Goal: Check status: Check status

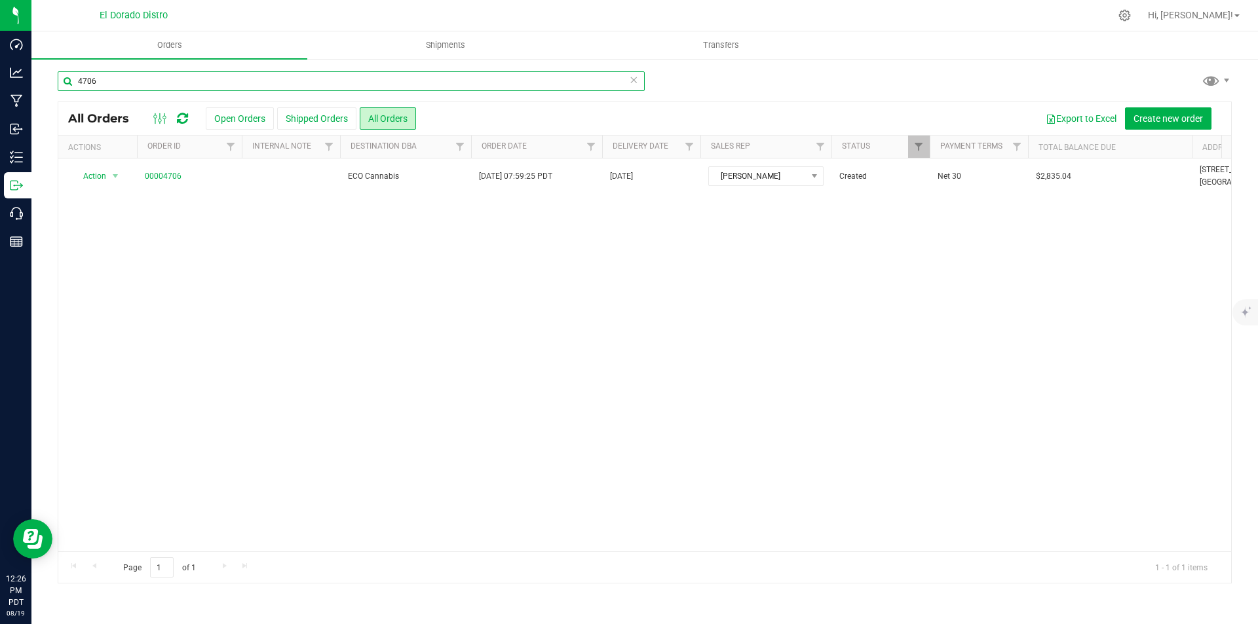
click at [142, 80] on input "4706" at bounding box center [351, 81] width 587 height 20
type input "4709"
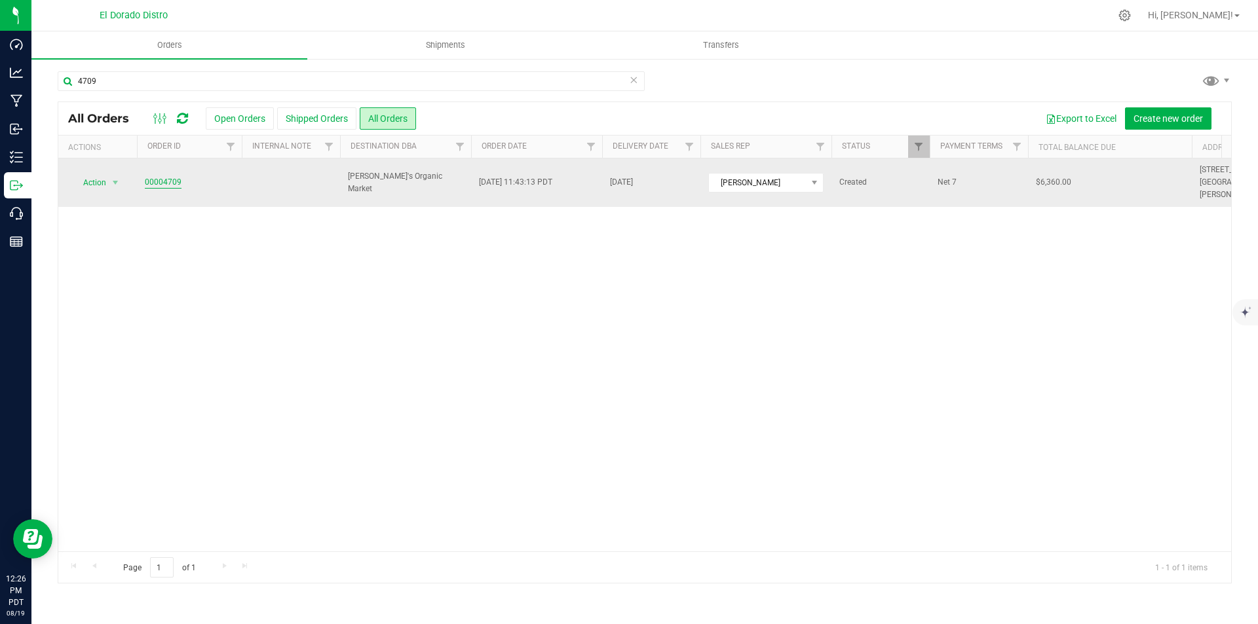
click at [168, 176] on link "00004709" at bounding box center [163, 182] width 37 height 12
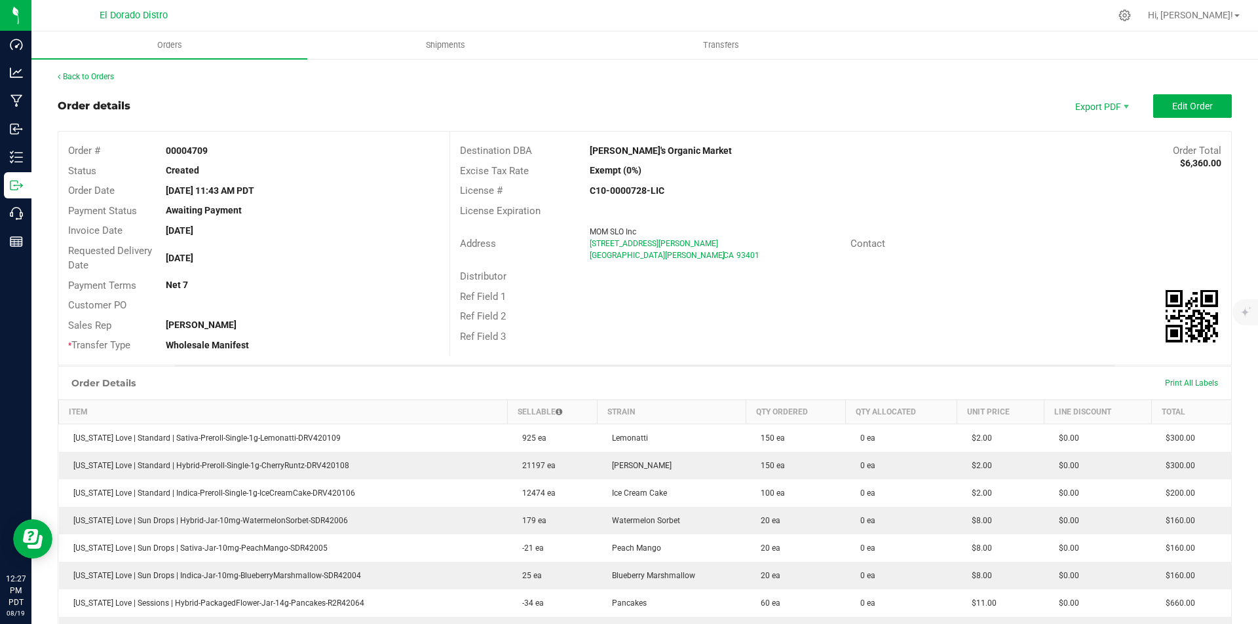
click at [751, 253] on div "[GEOGRAPHIC_DATA]" at bounding box center [715, 256] width 250 height 12
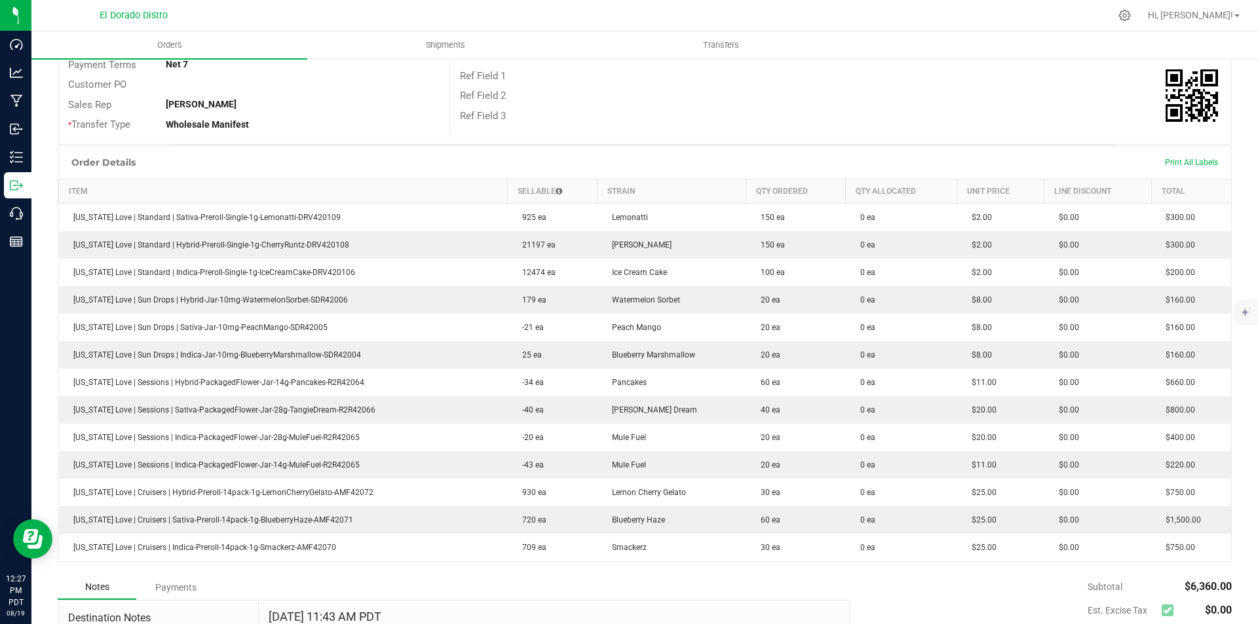
scroll to position [262, 0]
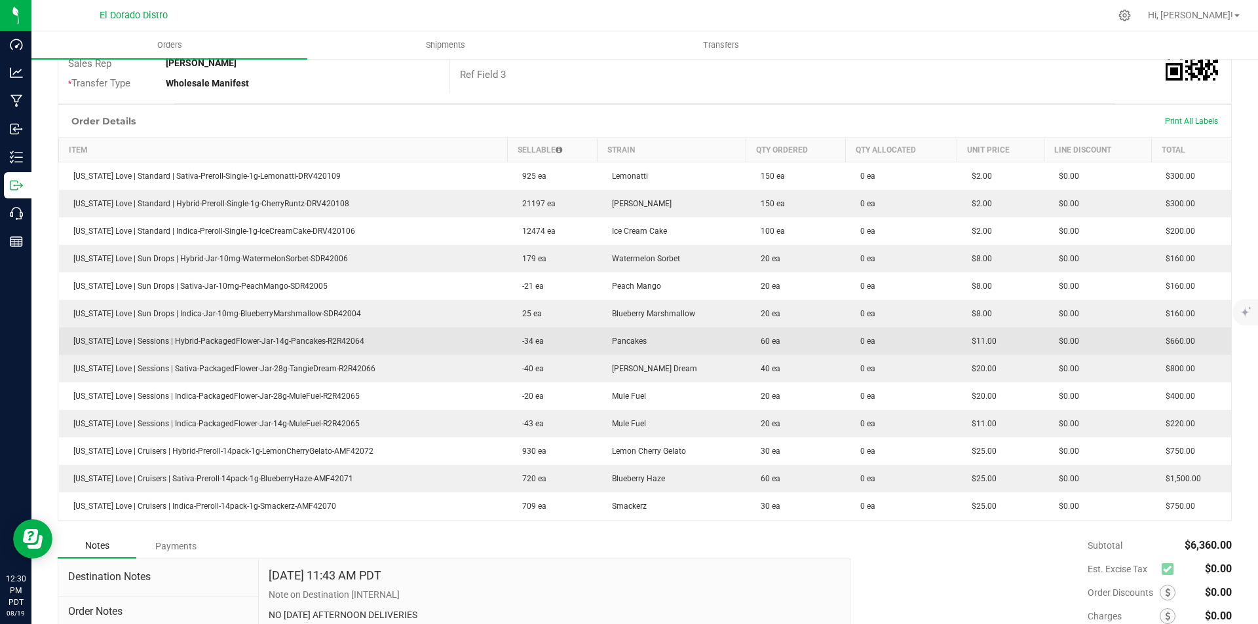
drag, startPoint x: 514, startPoint y: 316, endPoint x: 522, endPoint y: 332, distance: 18.2
click at [516, 316] on span "25 ea" at bounding box center [529, 313] width 26 height 9
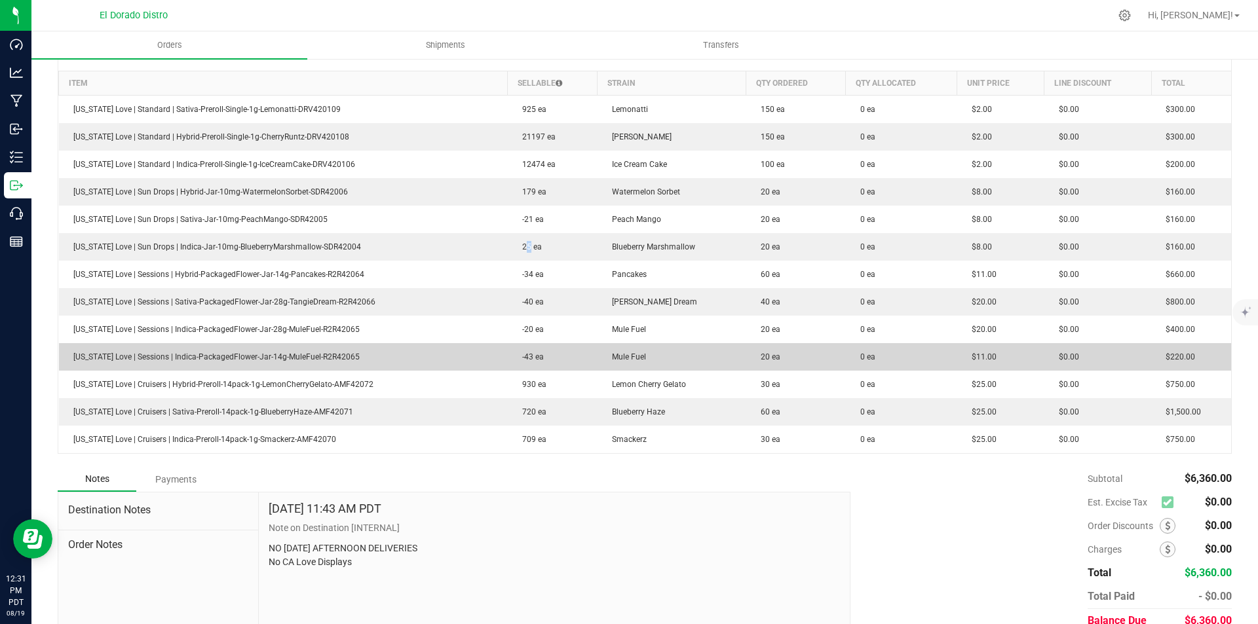
scroll to position [321, 0]
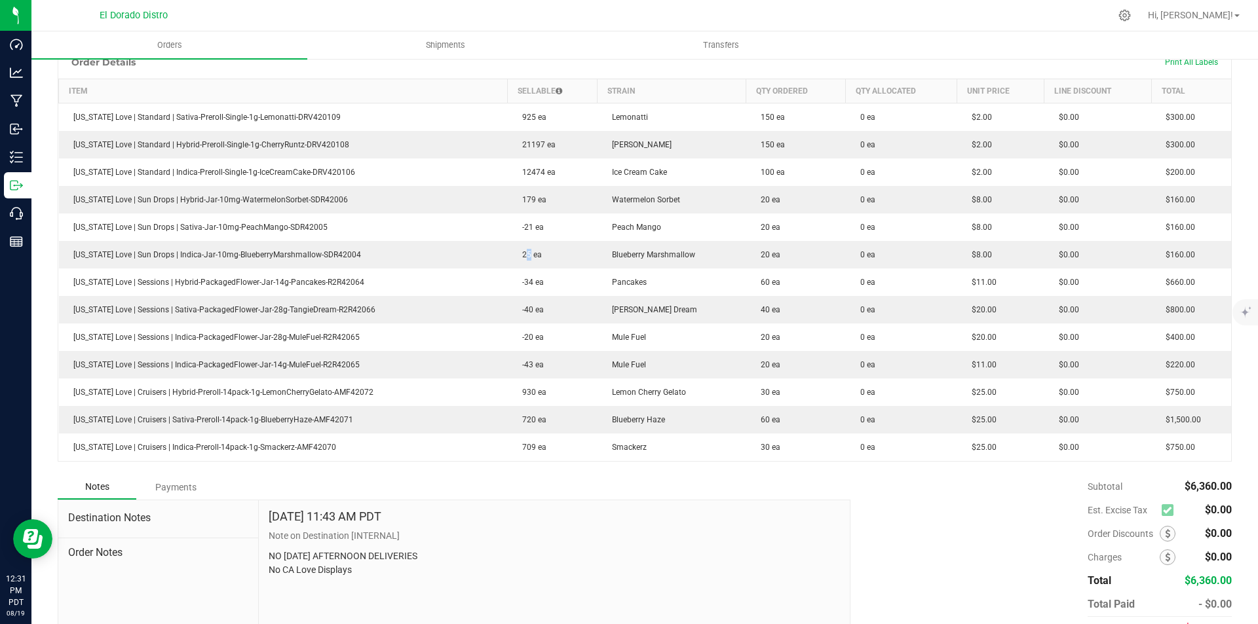
click at [774, 483] on div "Order details Export PDF Edit Order Order # 00004709 Status Created Order Date …" at bounding box center [645, 224] width 1174 height 903
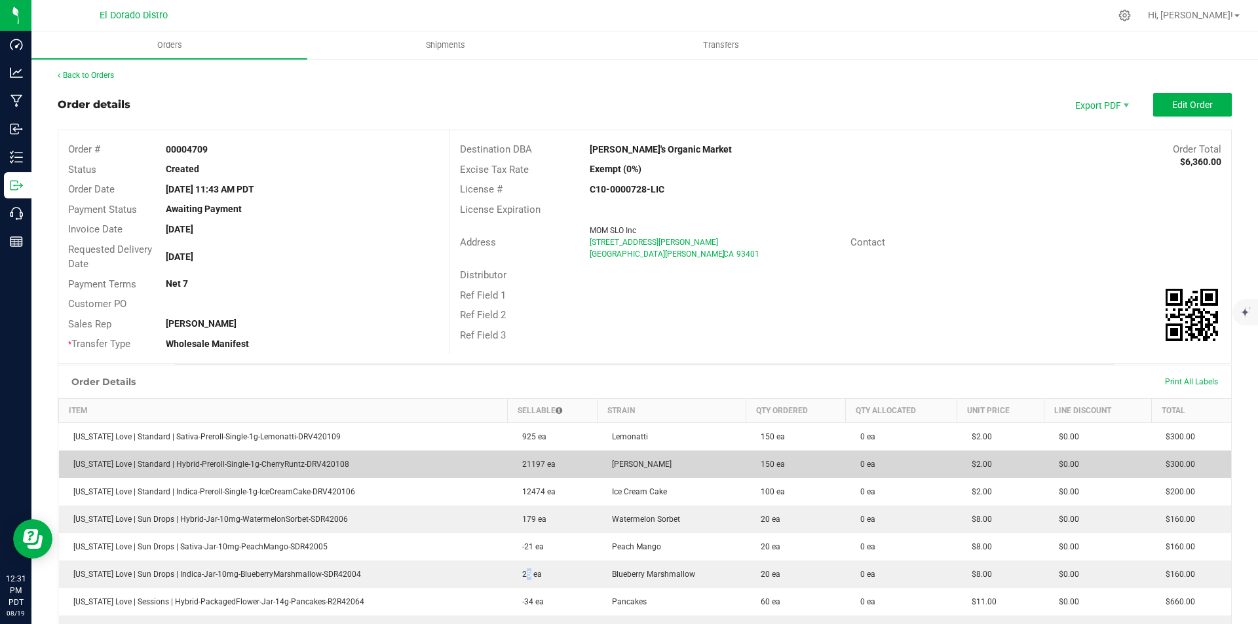
scroll to position [0, 0]
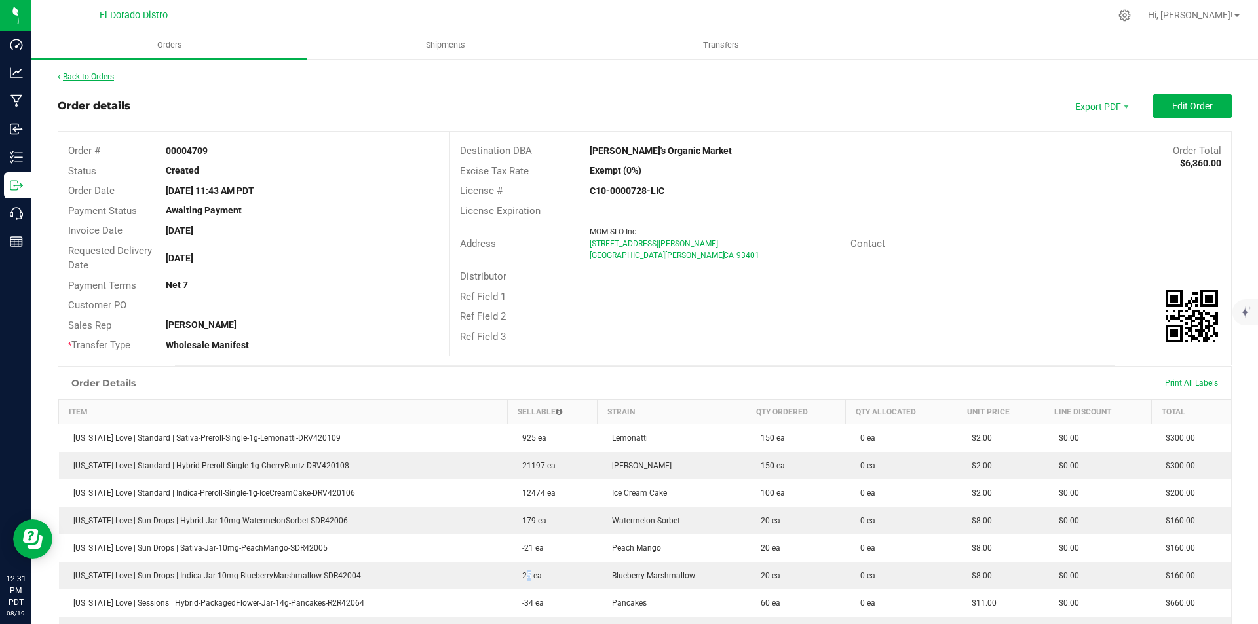
click at [103, 76] on link "Back to Orders" at bounding box center [86, 76] width 56 height 9
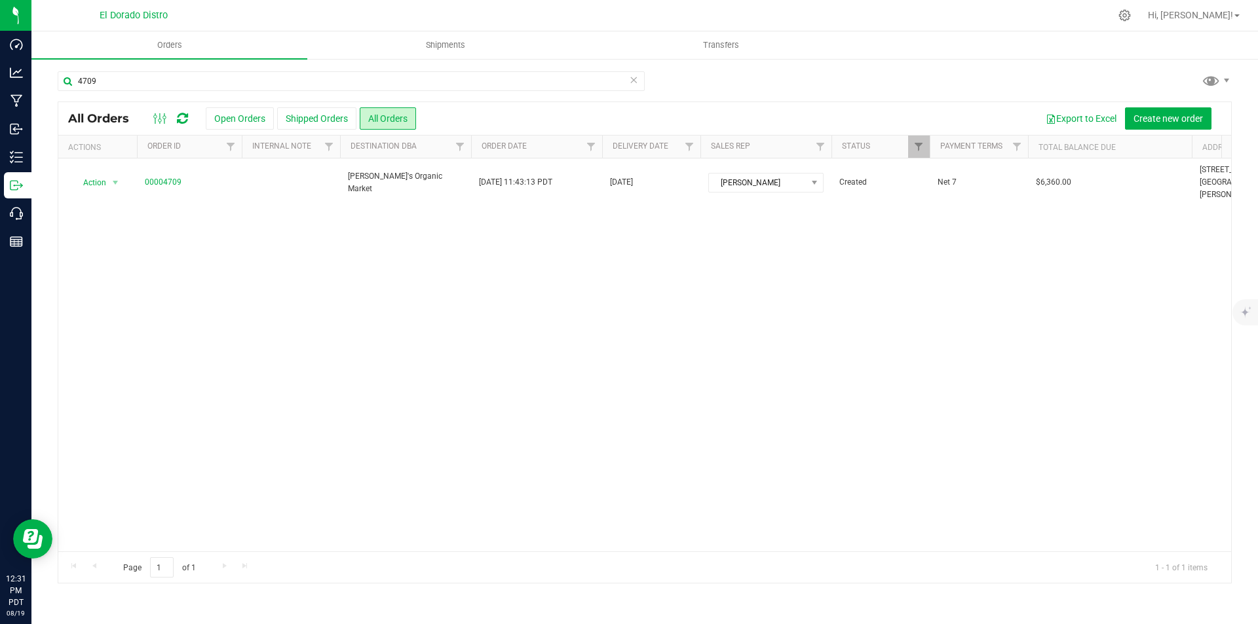
drag, startPoint x: 1026, startPoint y: 62, endPoint x: 709, endPoint y: 91, distance: 319.0
click at [1026, 62] on div "4709 All Orders Open Orders Shipped Orders All Orders Export to Excel Create ne…" at bounding box center [644, 327] width 1226 height 539
click at [270, 88] on input "4709" at bounding box center [351, 81] width 587 height 20
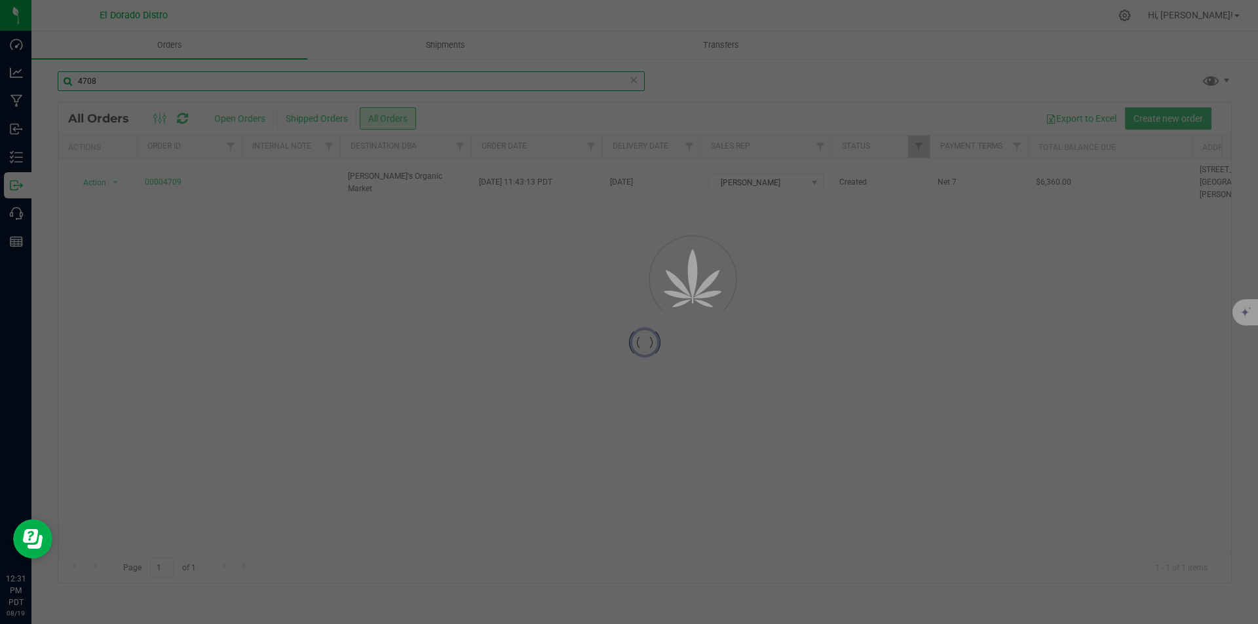
type input "4708"
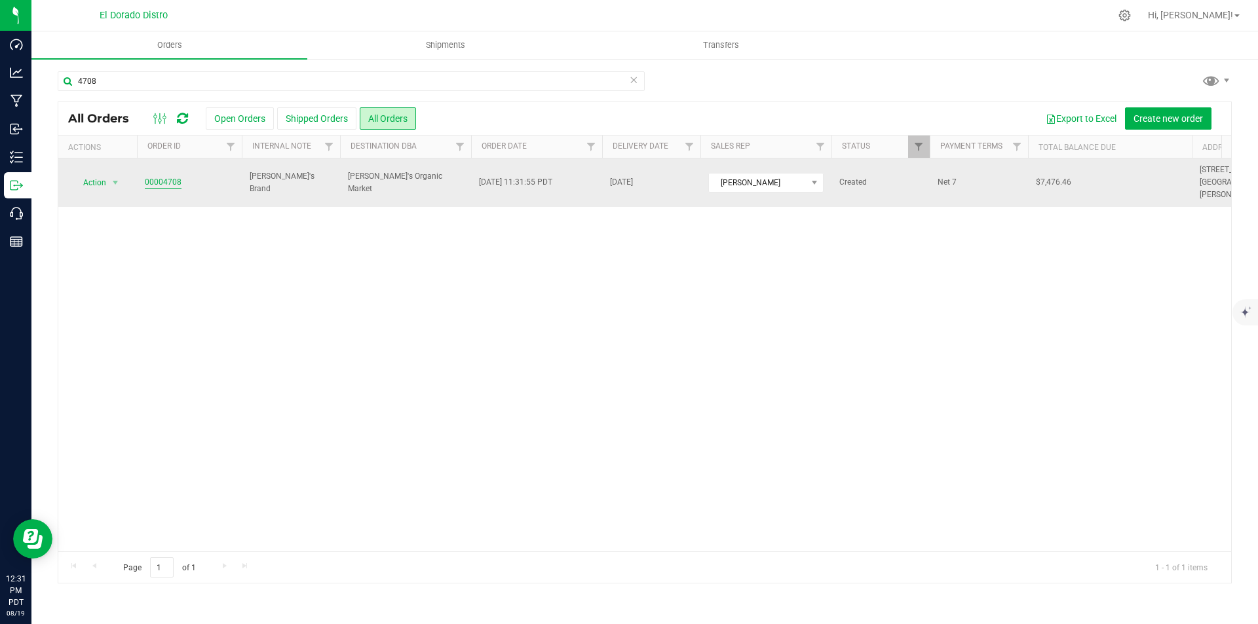
click at [168, 176] on link "00004708" at bounding box center [163, 182] width 37 height 12
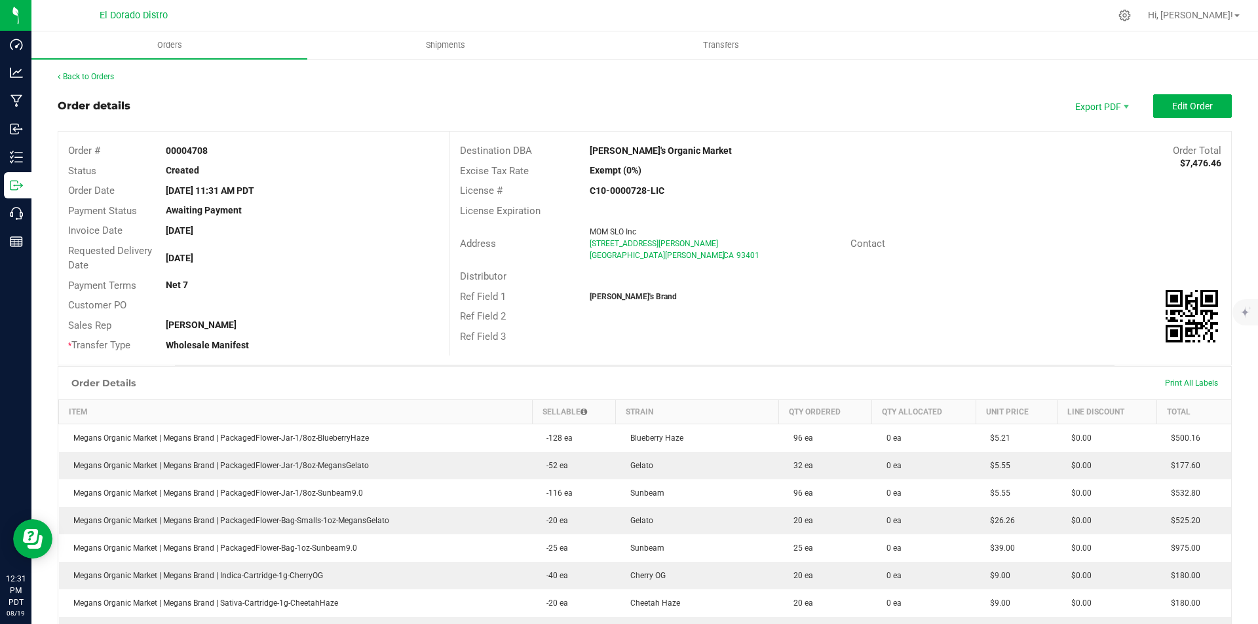
click at [769, 320] on div "Ref Field 2" at bounding box center [840, 317] width 781 height 20
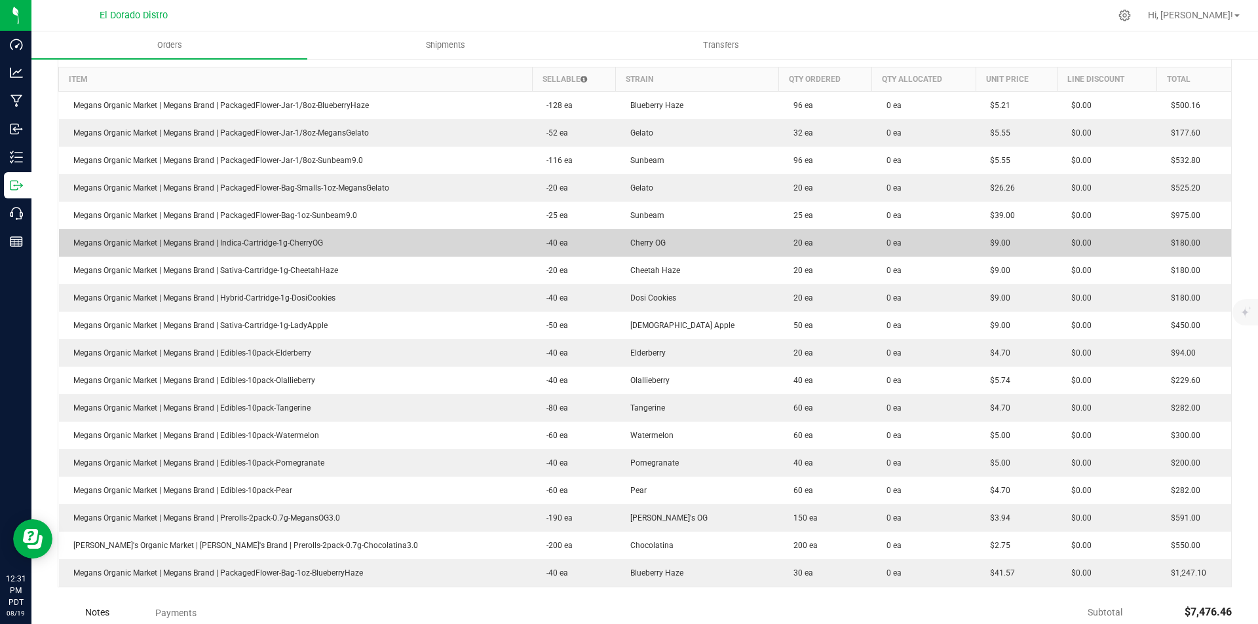
scroll to position [328, 0]
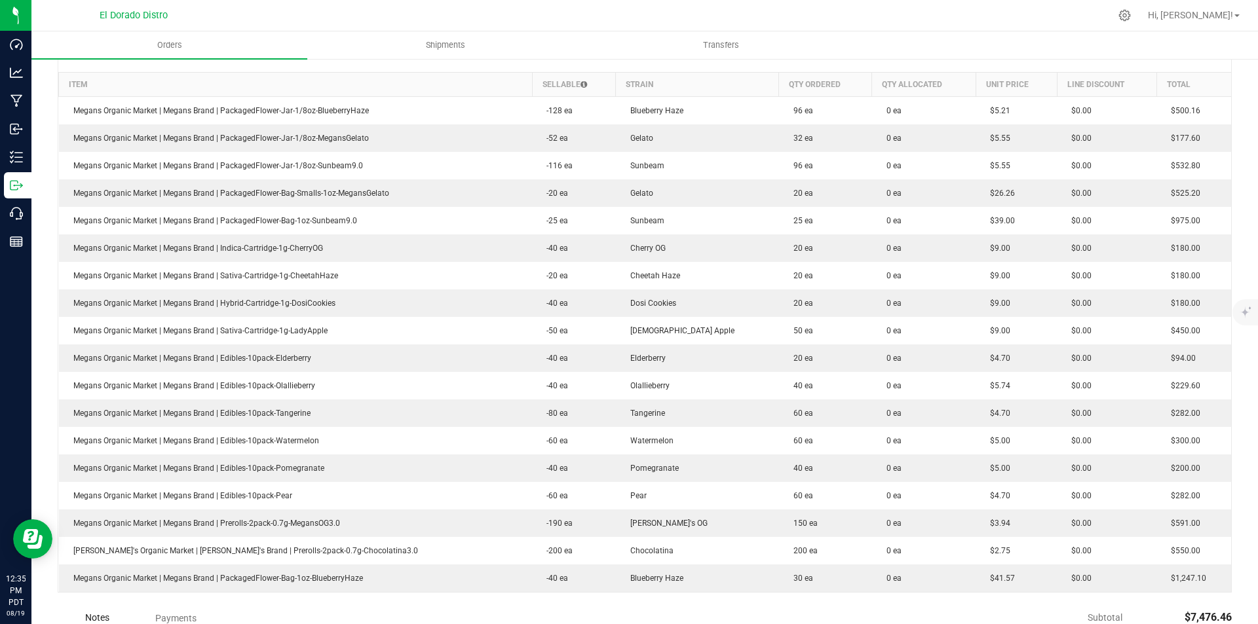
click at [1031, 15] on div at bounding box center [672, 16] width 875 height 26
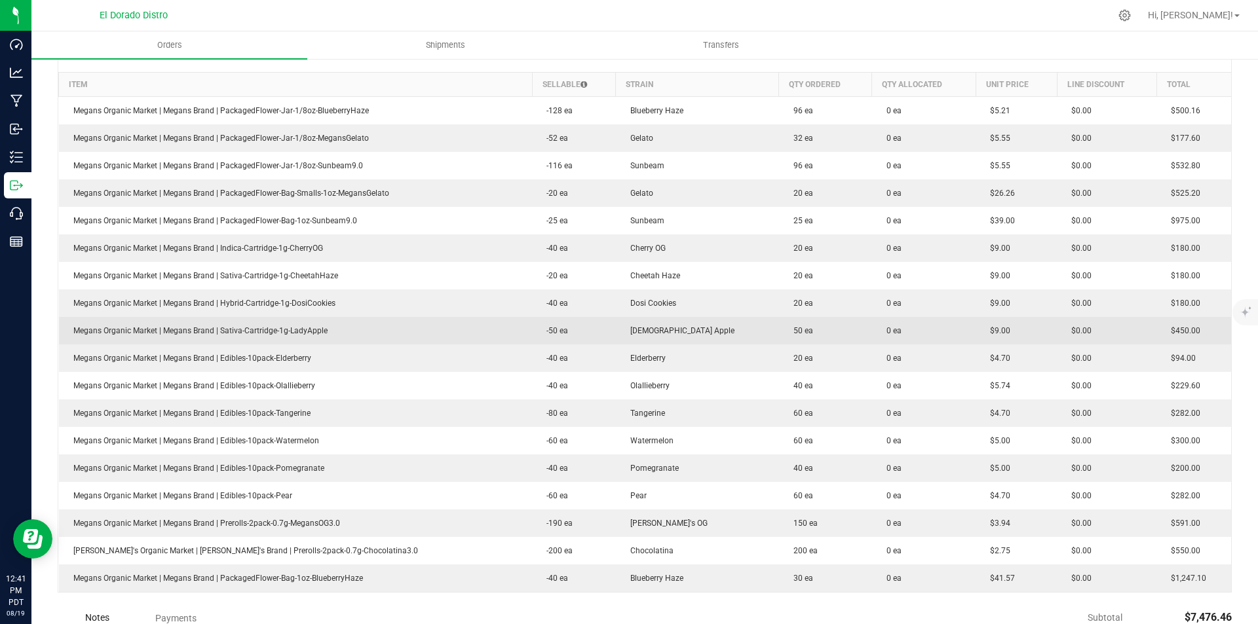
click at [1076, 343] on td "$0.00" at bounding box center [1107, 331] width 100 height 28
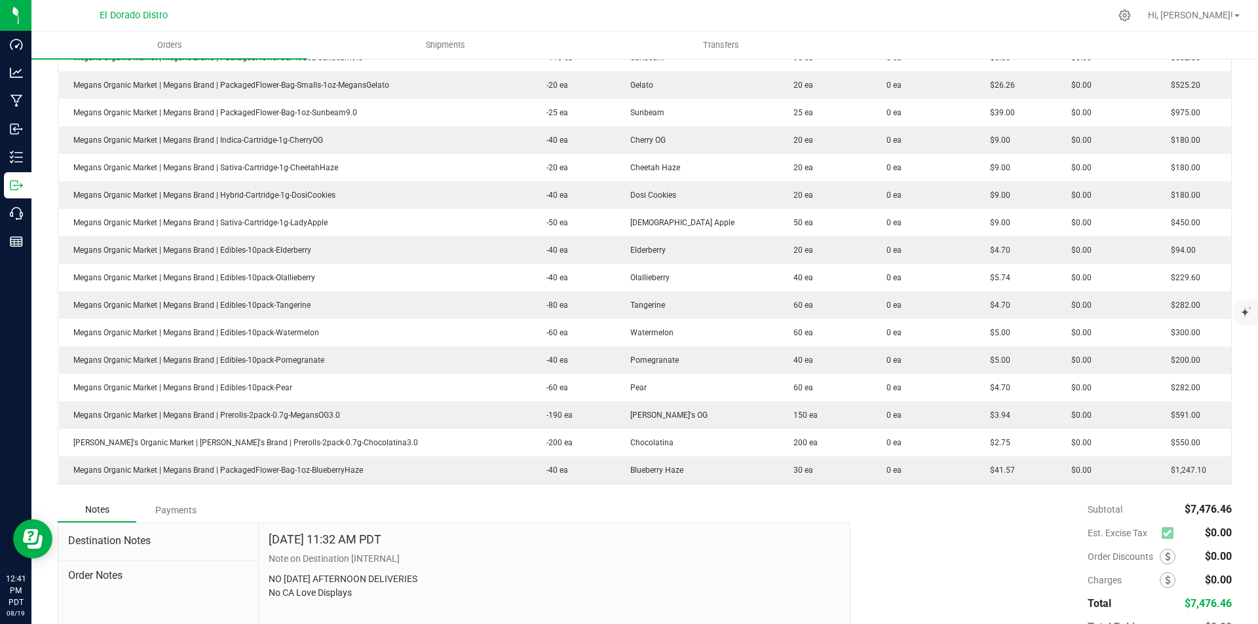
scroll to position [459, 0]
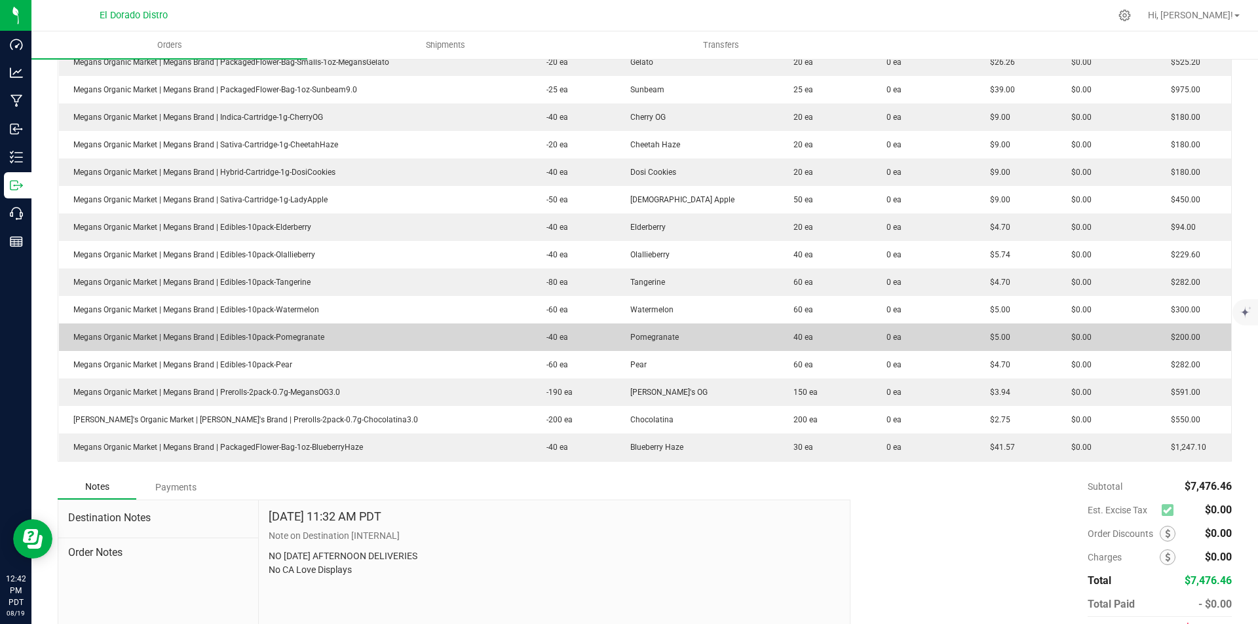
click at [762, 346] on outbound-order-line-row "Megans Organic Market | Megans Brand | Edibles-10pack-Pomegranate -40 ea Pomegr…" at bounding box center [645, 338] width 1173 height 28
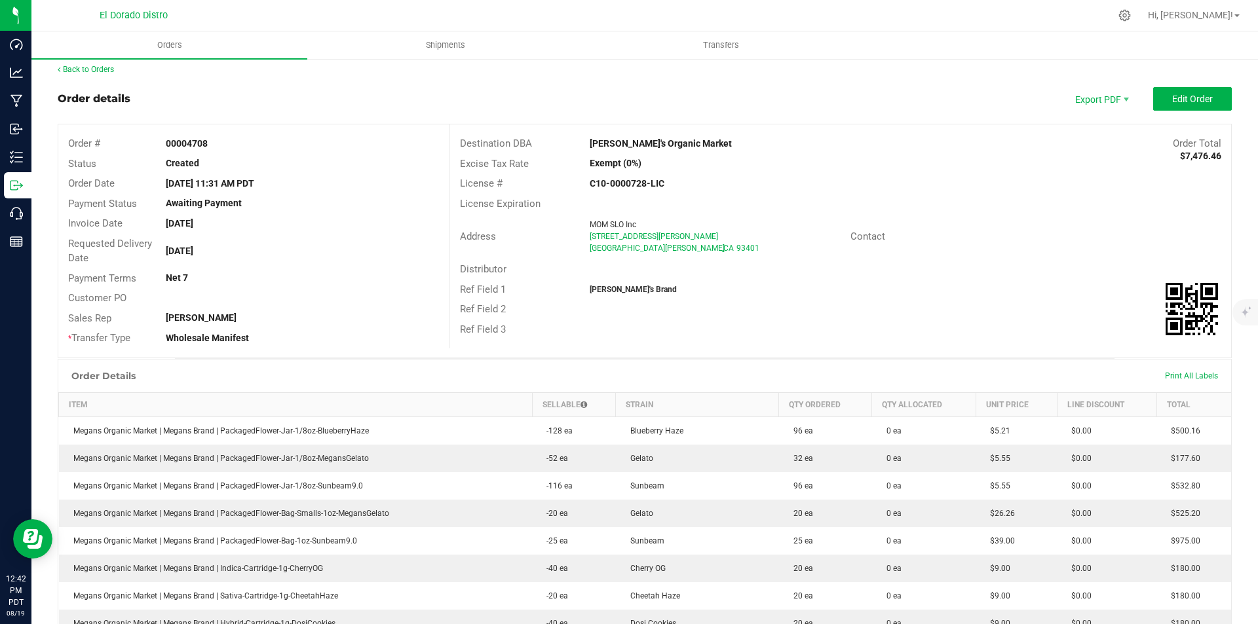
scroll to position [0, 0]
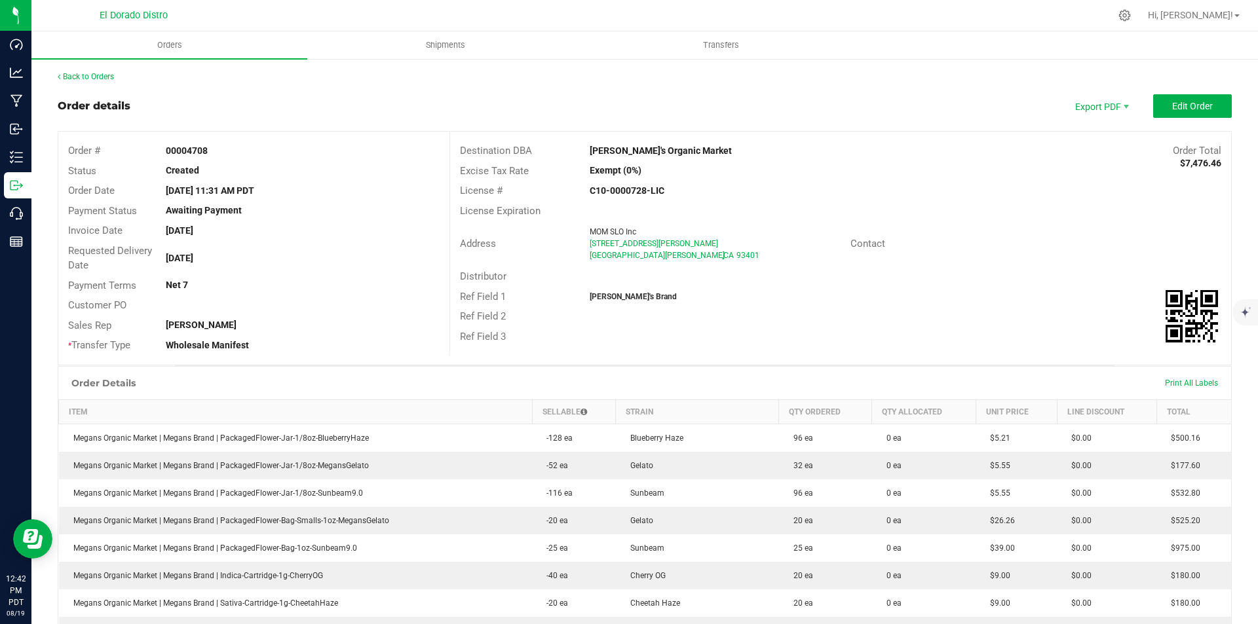
click at [96, 83] on div "Back to Orders Order details Export PDF Edit Order Order # 00004708 Status Crea…" at bounding box center [645, 603] width 1174 height 1064
click at [101, 80] on link "Back to Orders" at bounding box center [86, 76] width 56 height 9
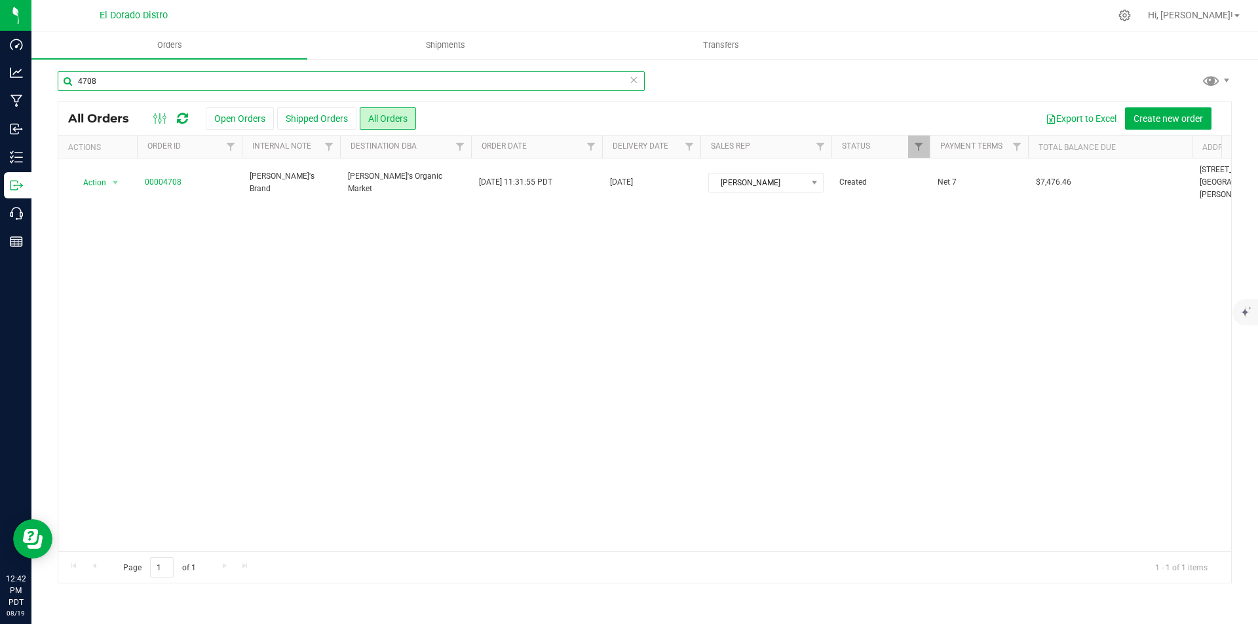
click at [240, 89] on input "4708" at bounding box center [351, 81] width 587 height 20
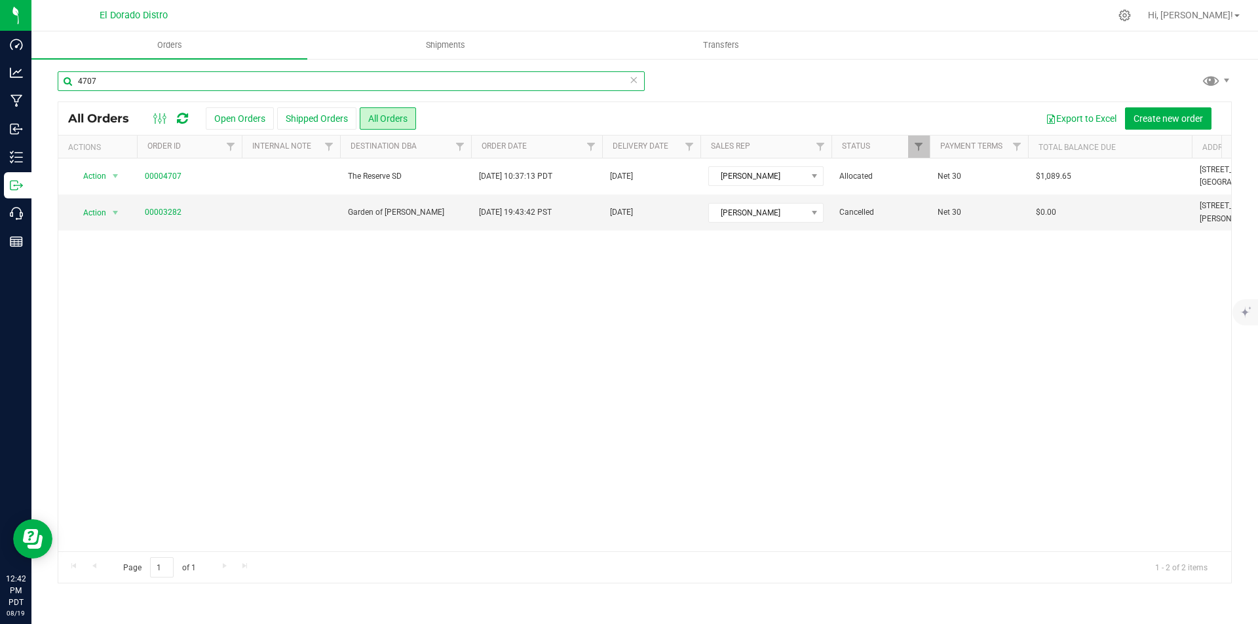
type input "4707"
click at [165, 181] on link "00004707" at bounding box center [163, 176] width 37 height 12
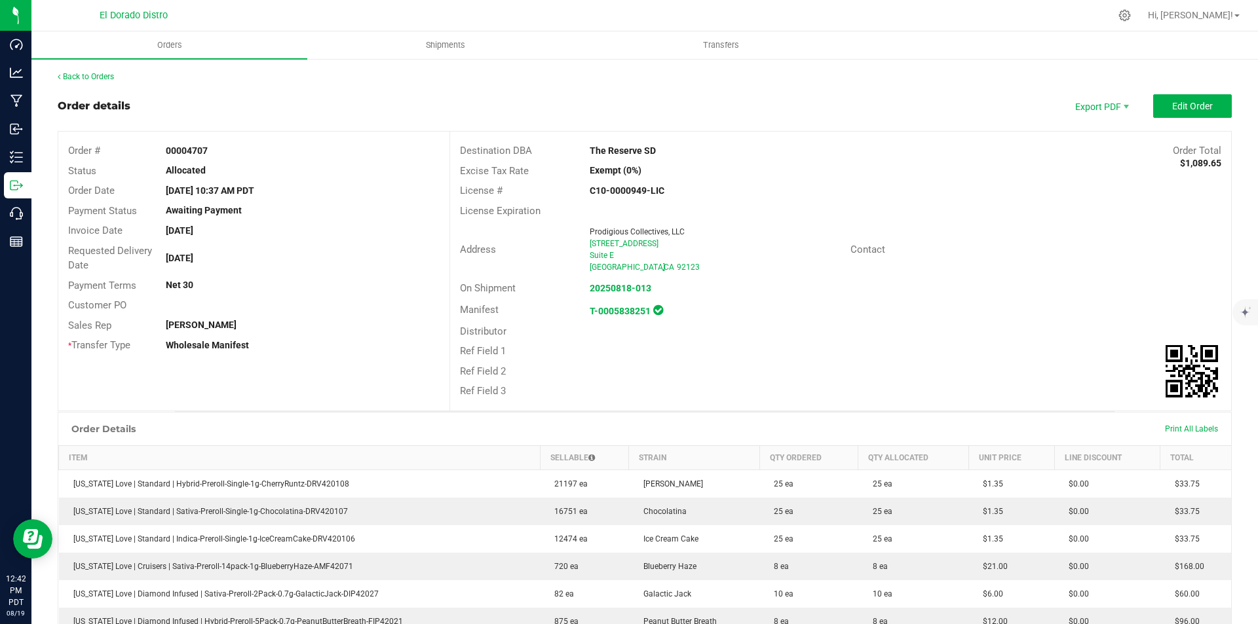
drag, startPoint x: 805, startPoint y: 265, endPoint x: 812, endPoint y: 269, distance: 7.3
click at [808, 266] on div "[GEOGRAPHIC_DATA]" at bounding box center [715, 267] width 250 height 12
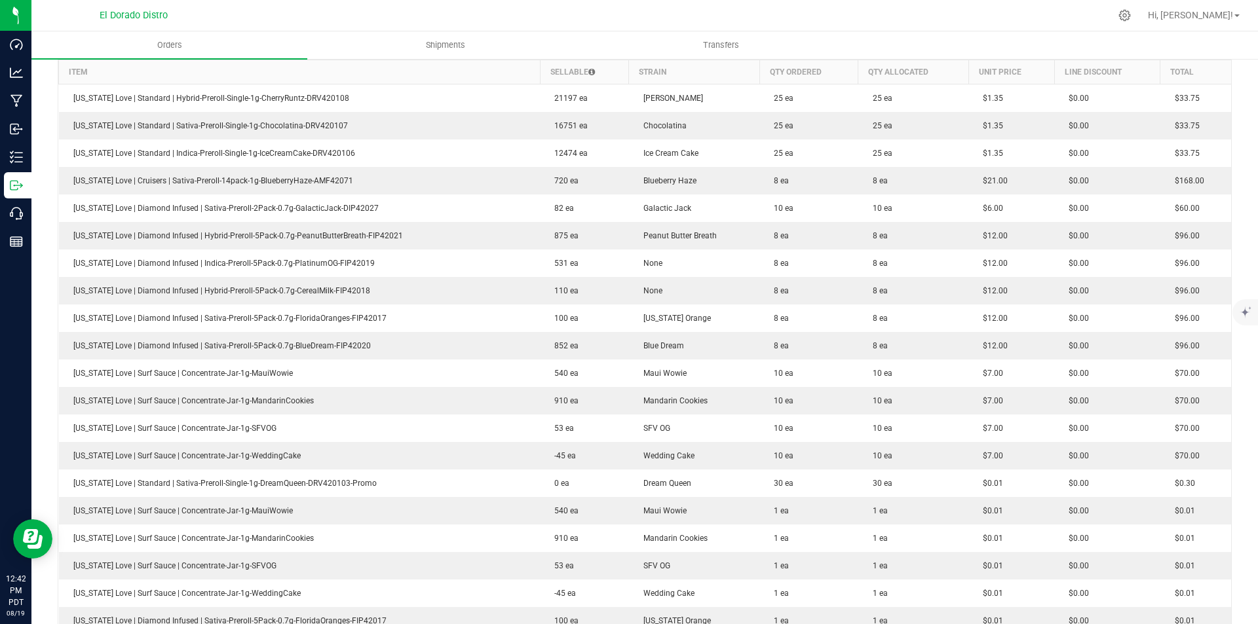
scroll to position [393, 0]
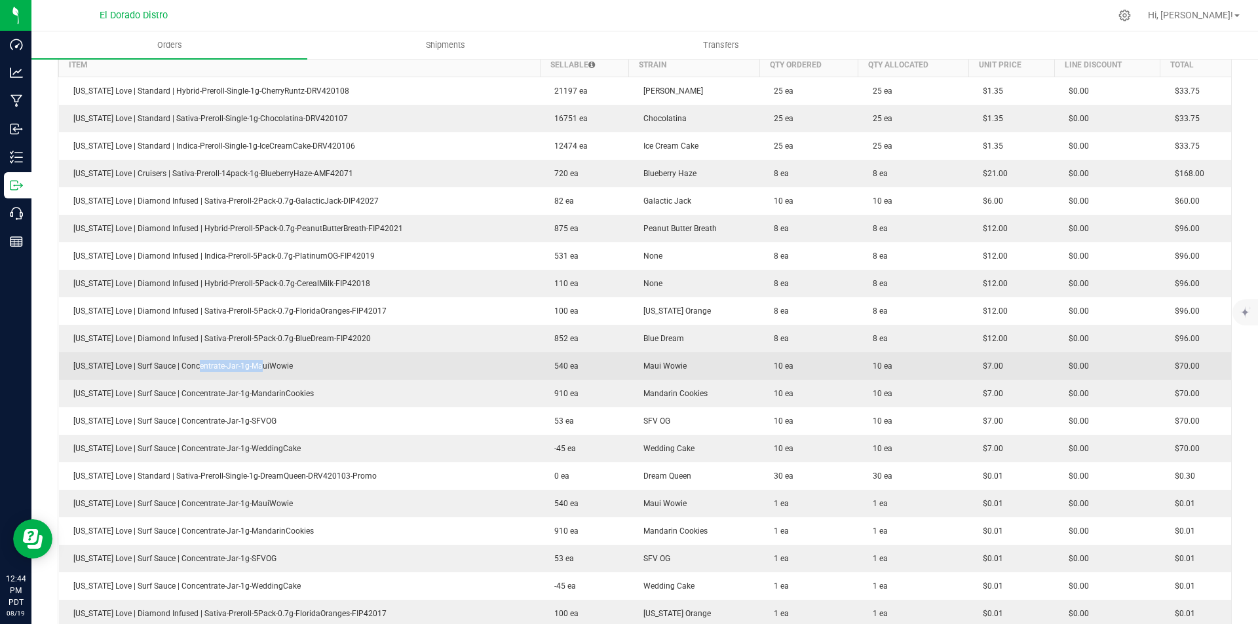
drag, startPoint x: 187, startPoint y: 362, endPoint x: 457, endPoint y: 355, distance: 269.3
click at [309, 355] on td "[US_STATE] Love | Surf Sauce | Concentrate-Jar-1g-MauiWowie" at bounding box center [299, 366] width 481 height 28
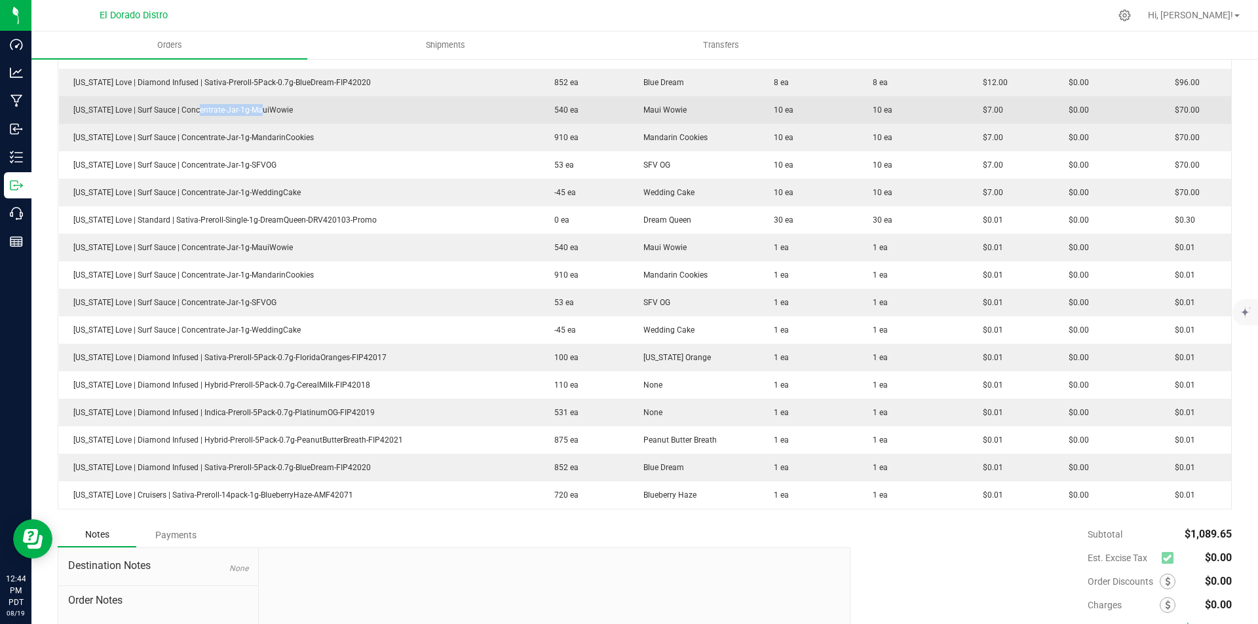
scroll to position [655, 0]
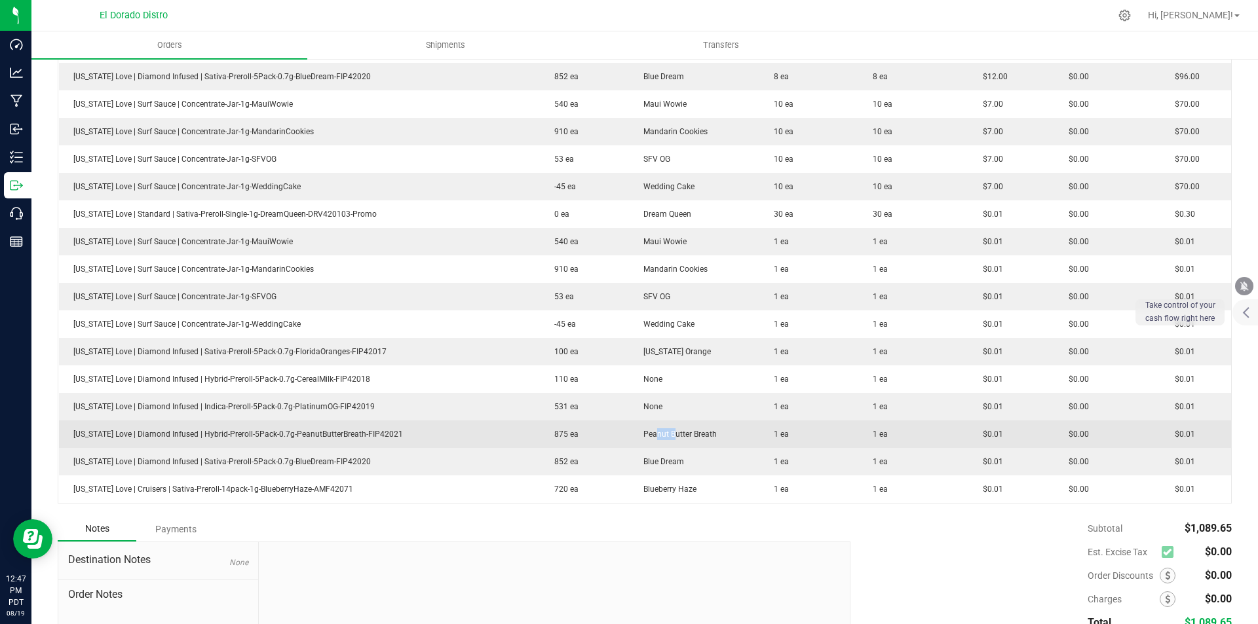
drag, startPoint x: 643, startPoint y: 435, endPoint x: 704, endPoint y: 442, distance: 60.7
click at [647, 430] on span "Peanut Butter Breath" at bounding box center [677, 434] width 80 height 9
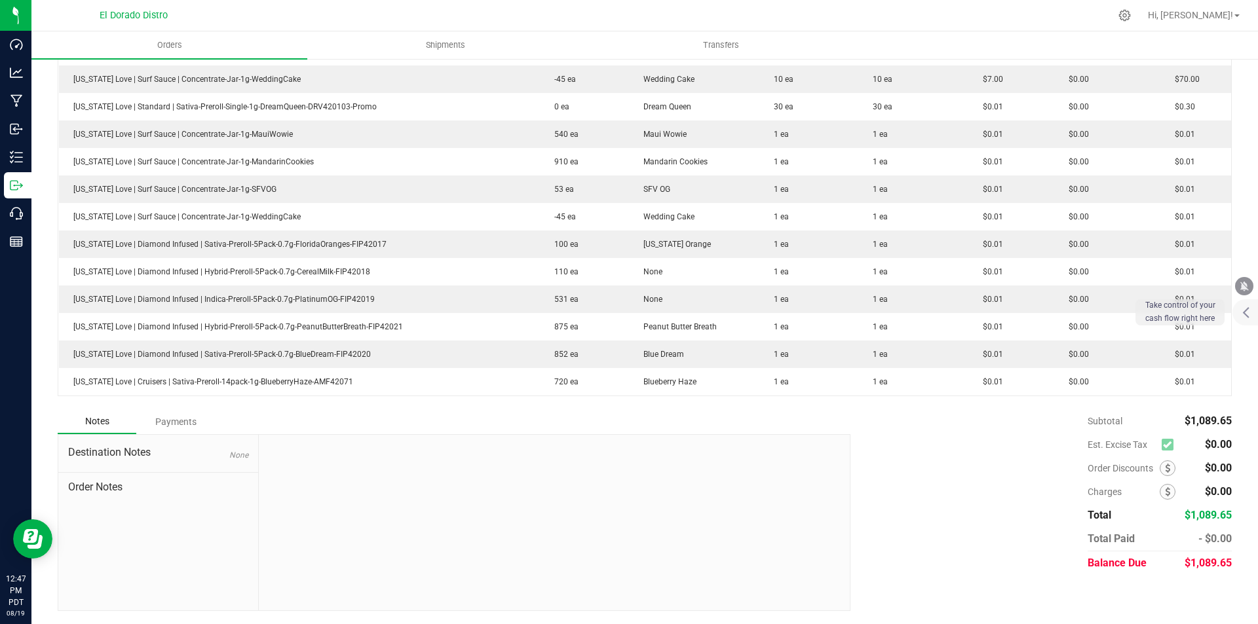
click at [984, 445] on div "Subtotal $1,089.65 Est. Excise Tax $0.00" at bounding box center [1035, 492] width 391 height 166
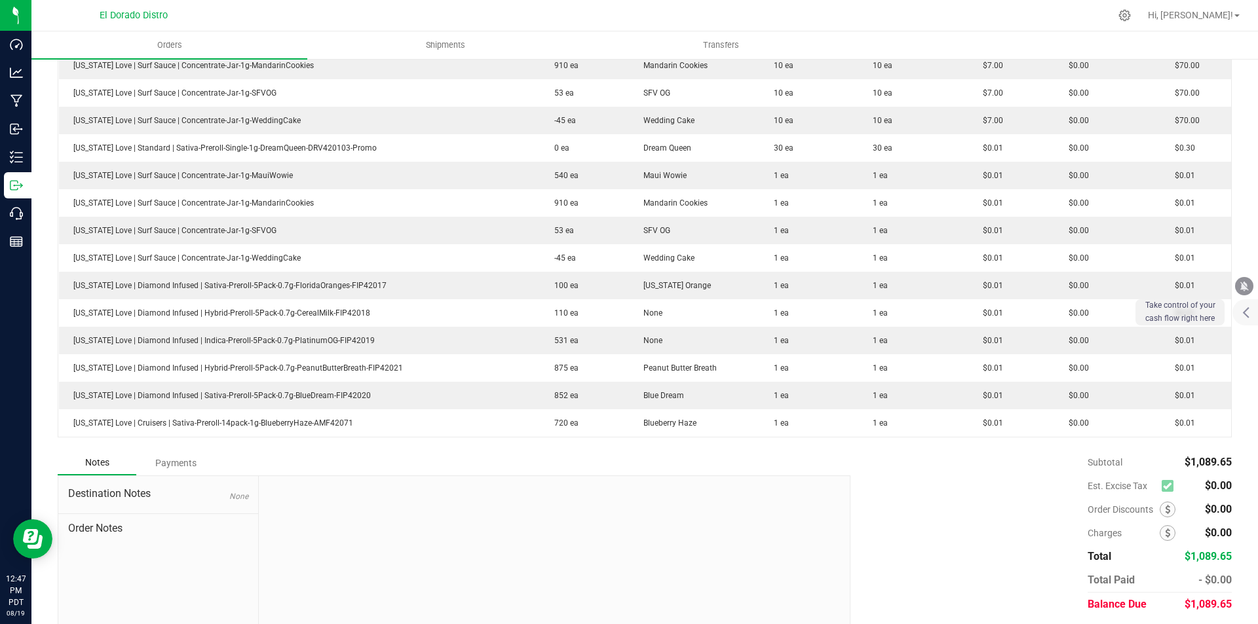
scroll to position [762, 0]
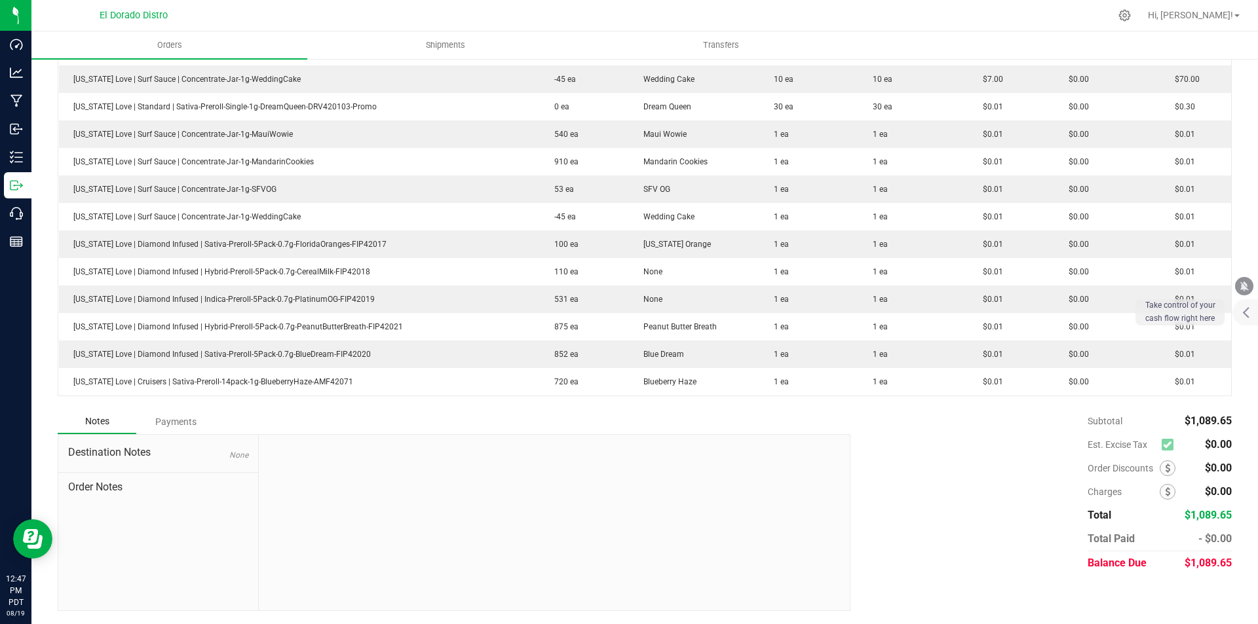
click at [980, 501] on div "Subtotal $1,089.65 Est. Excise Tax $0.00" at bounding box center [1035, 492] width 391 height 166
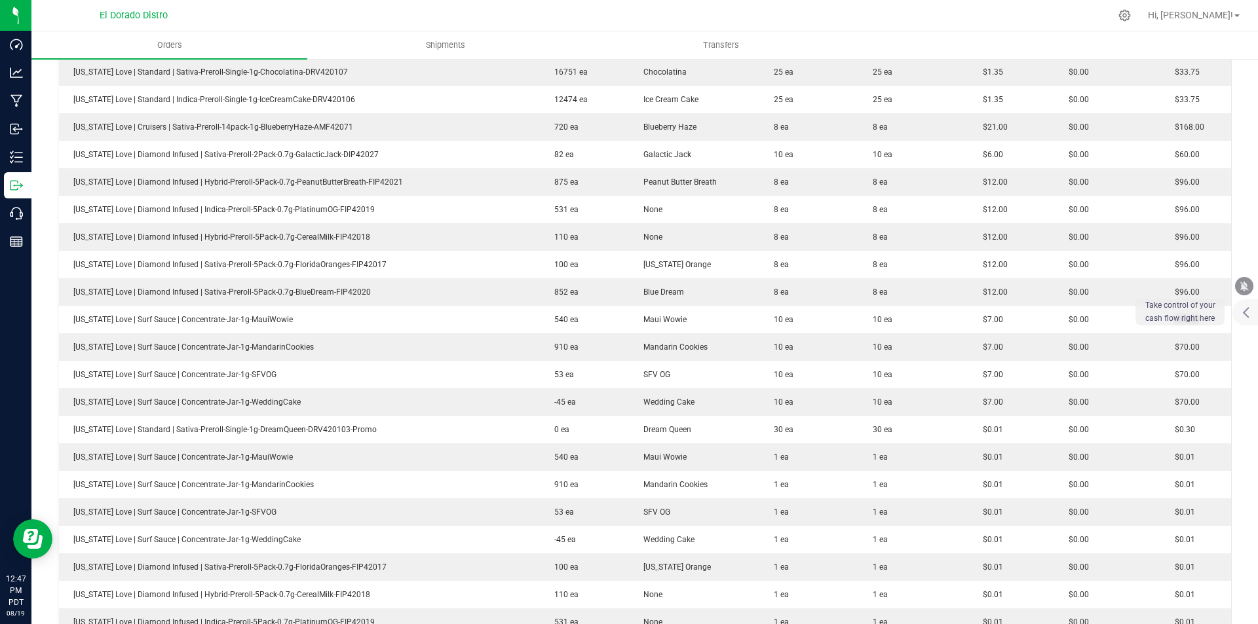
scroll to position [435, 0]
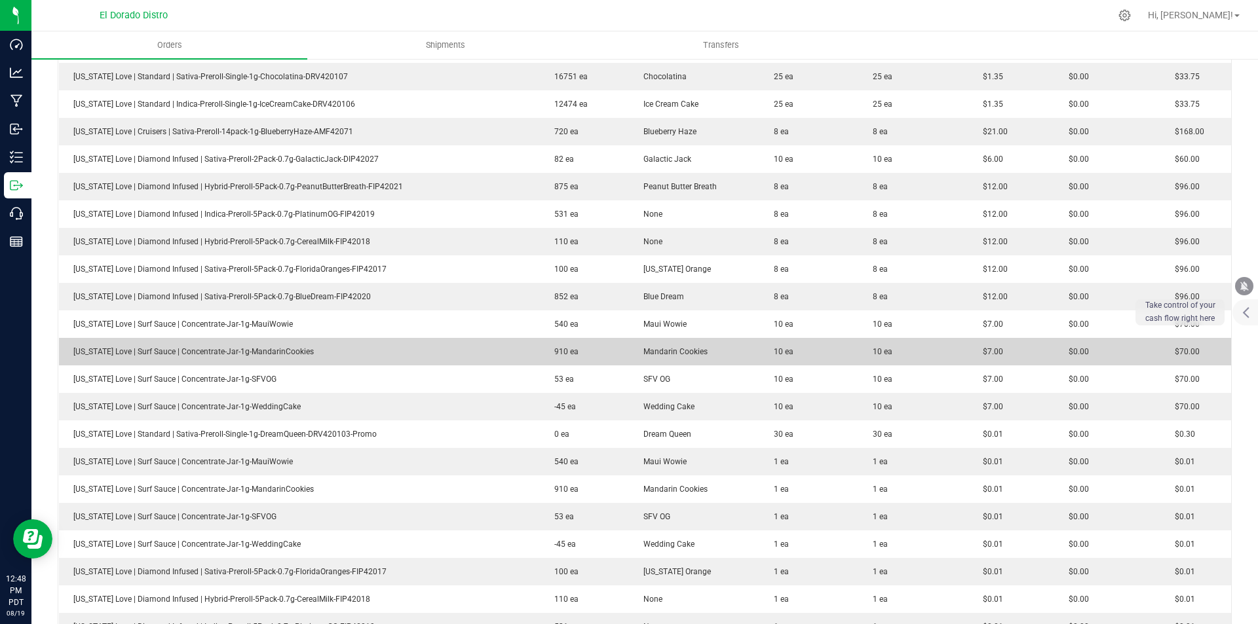
click at [1043, 355] on outbound-order-line-row "[US_STATE] Love | Surf Sauce | Concentrate-Jar-1g-MandarinCookies 910 ea Mandar…" at bounding box center [645, 352] width 1173 height 28
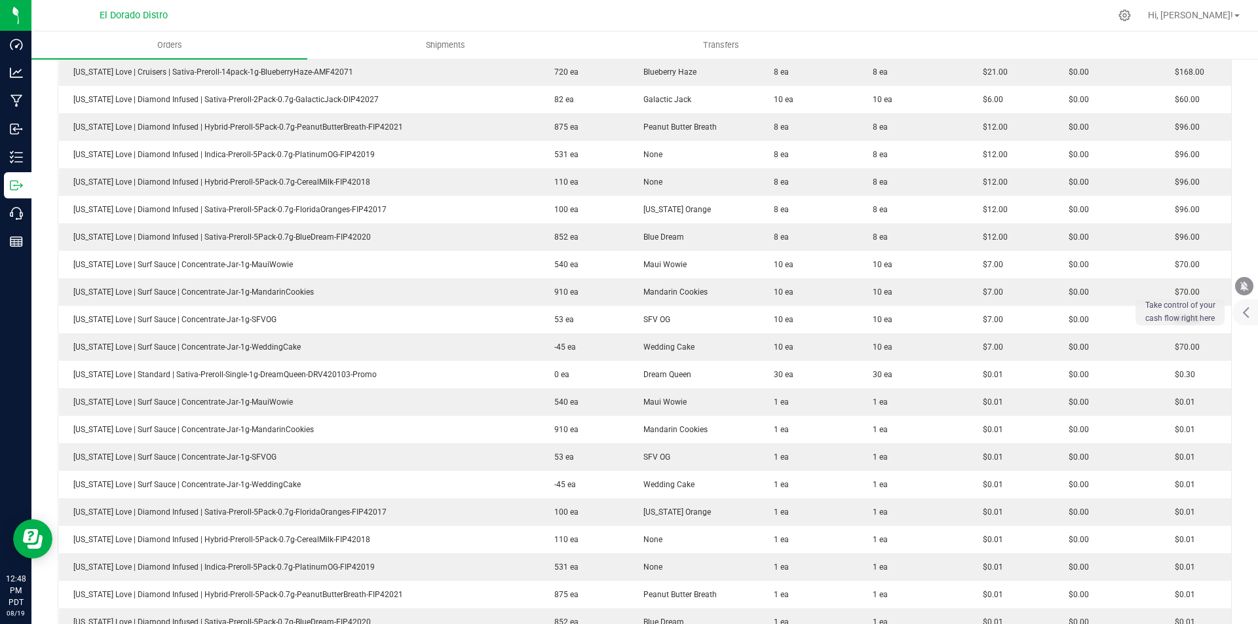
scroll to position [762, 0]
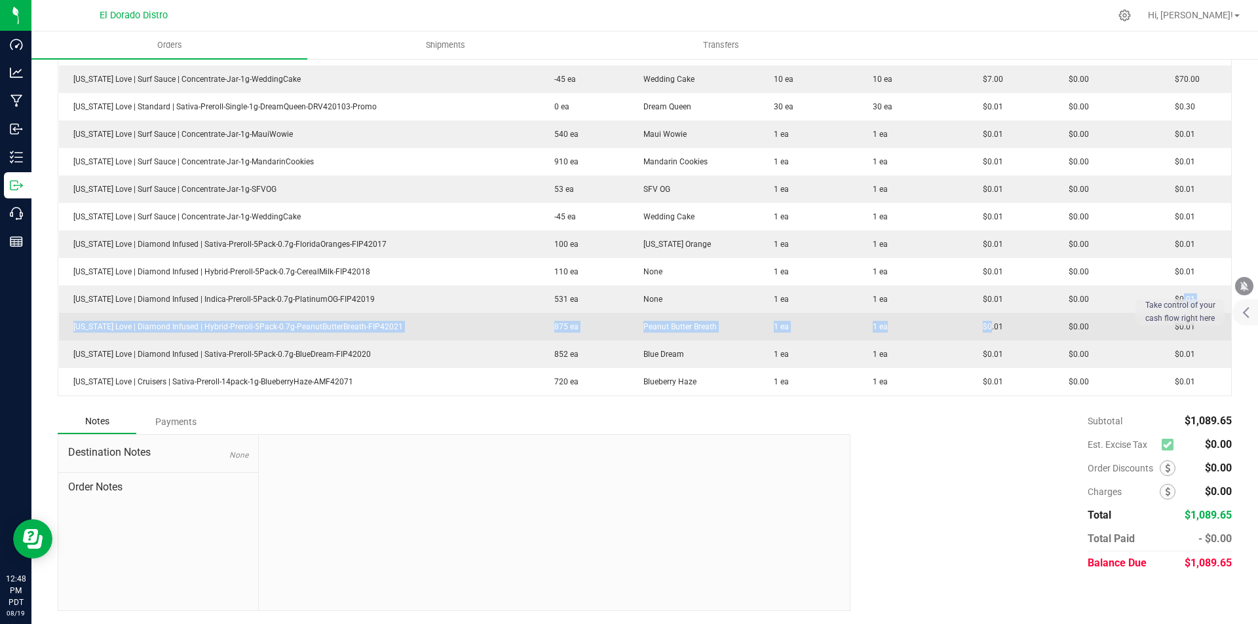
click at [979, 334] on tbody "[US_STATE] Love | Standard | Hybrid-Preroll-Single-1g-CherryRuntz-DRV420108 211…" at bounding box center [645, 51] width 1173 height 688
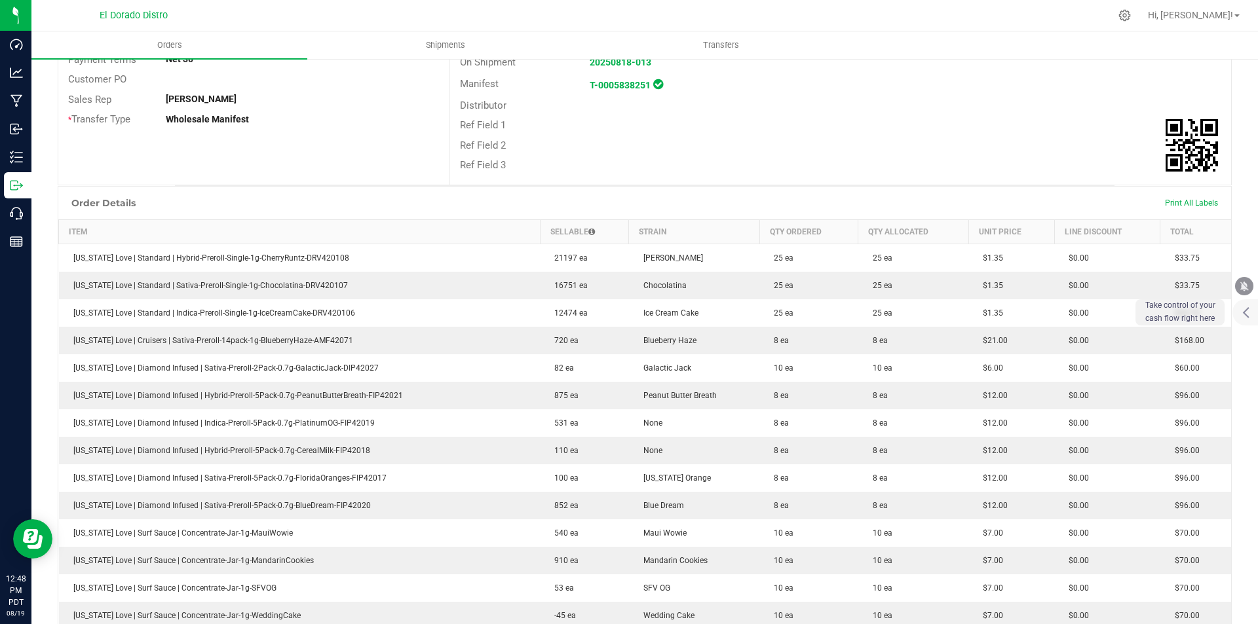
scroll to position [0, 0]
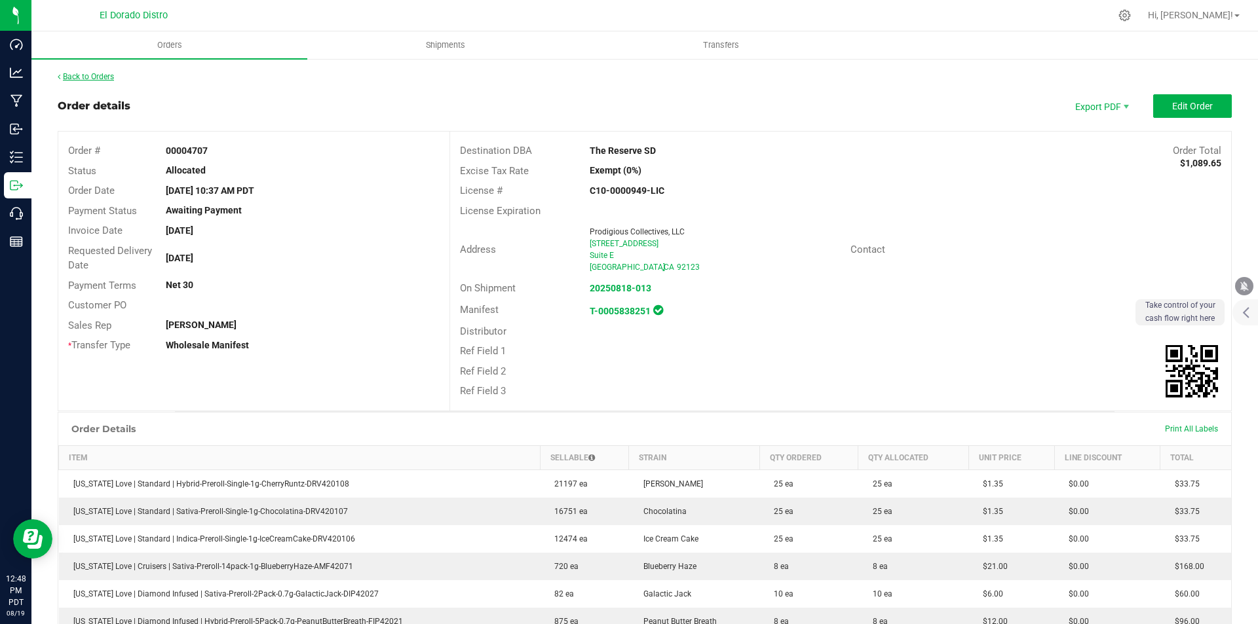
click at [98, 78] on link "Back to Orders" at bounding box center [86, 76] width 56 height 9
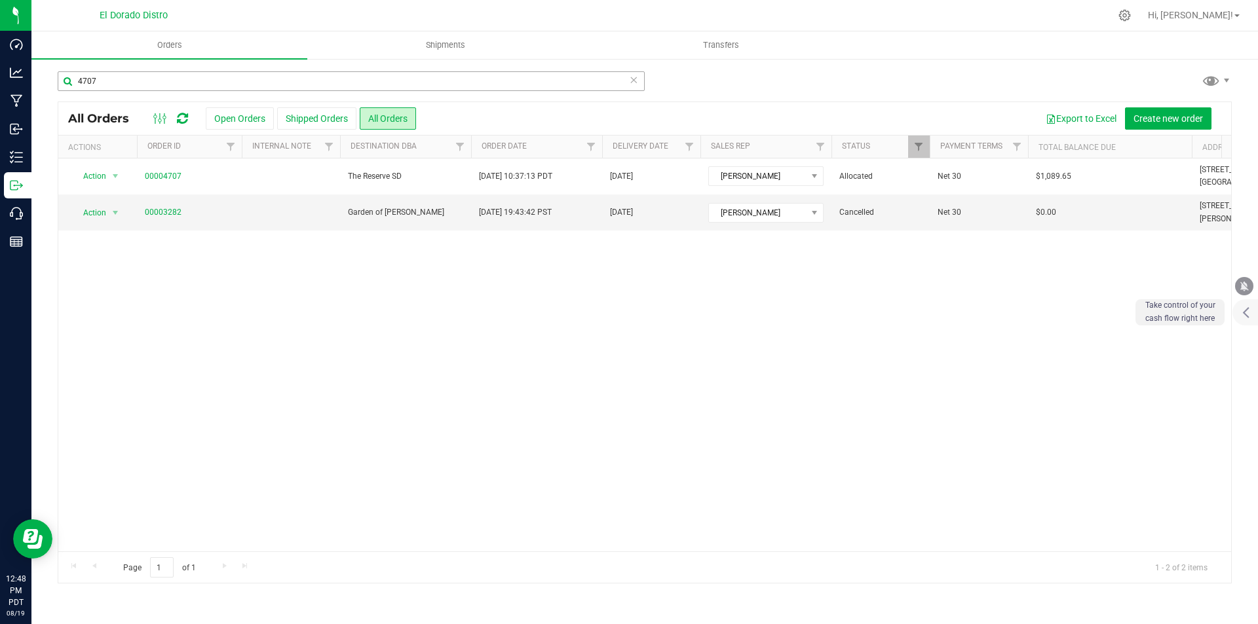
drag, startPoint x: 1026, startPoint y: 67, endPoint x: 552, endPoint y: 77, distance: 475.0
click at [1026, 67] on div "4707 All Orders Open Orders Shipped Orders All Orders Export to Excel Create ne…" at bounding box center [644, 327] width 1226 height 539
click at [245, 87] on input "4707" at bounding box center [351, 81] width 587 height 20
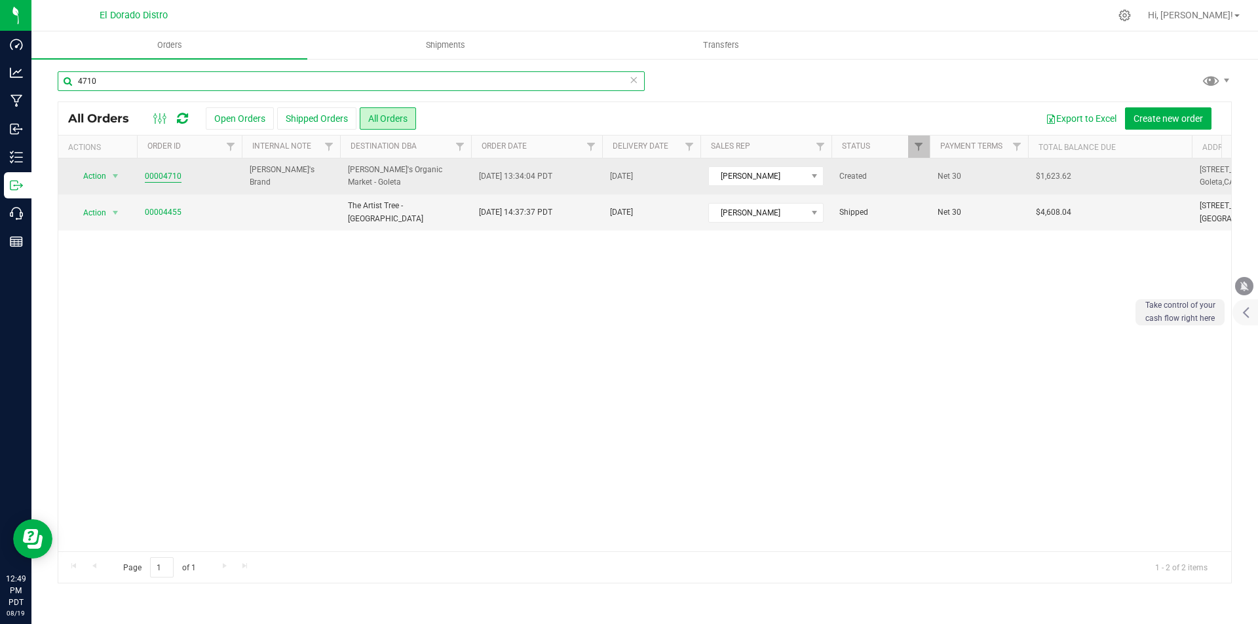
type input "4710"
click at [161, 176] on link "00004710" at bounding box center [163, 176] width 37 height 12
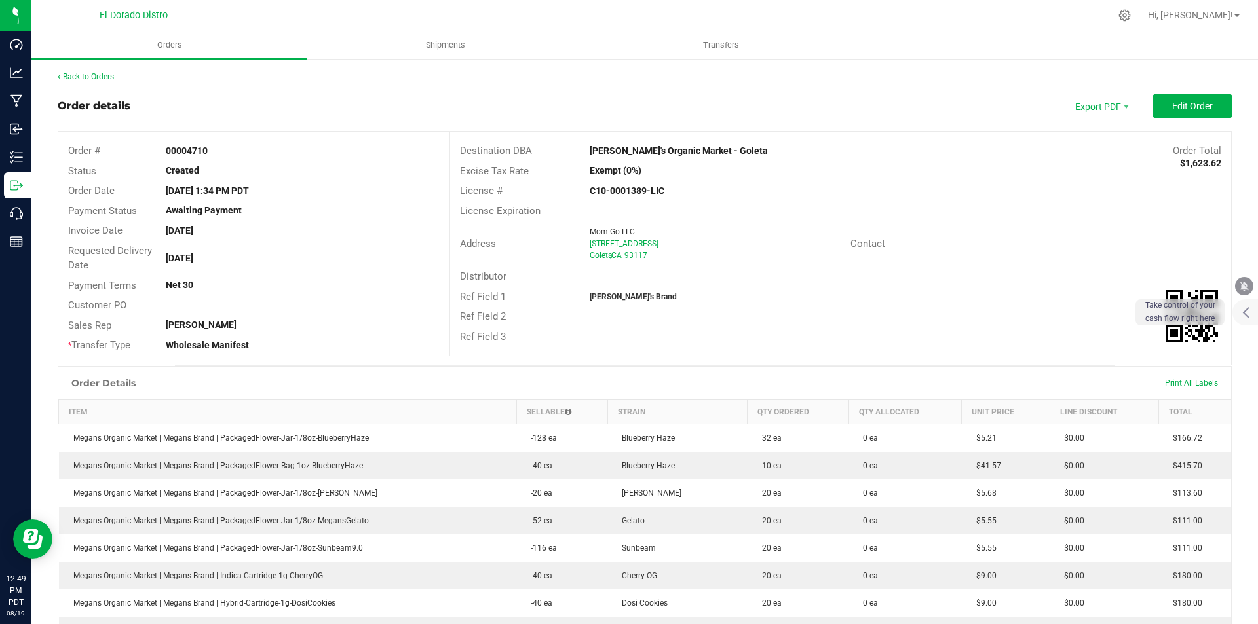
click at [797, 265] on div "Address Mom Go LLC [STREET_ADDRESS] Contact" at bounding box center [840, 244] width 781 height 46
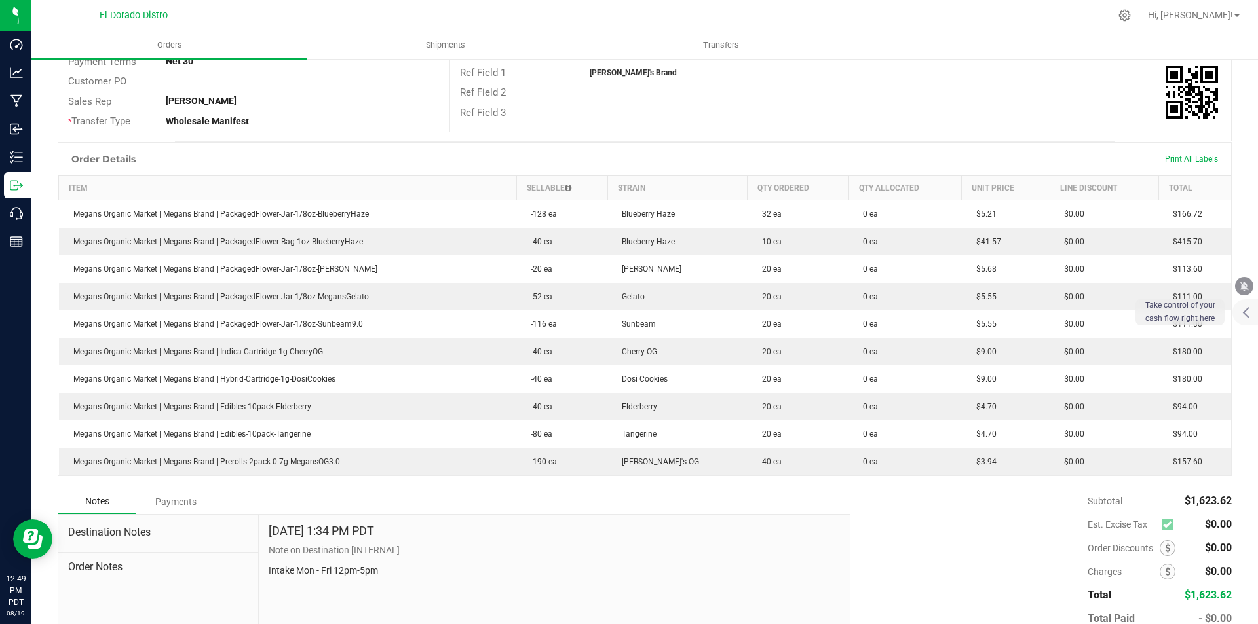
scroll to position [66, 0]
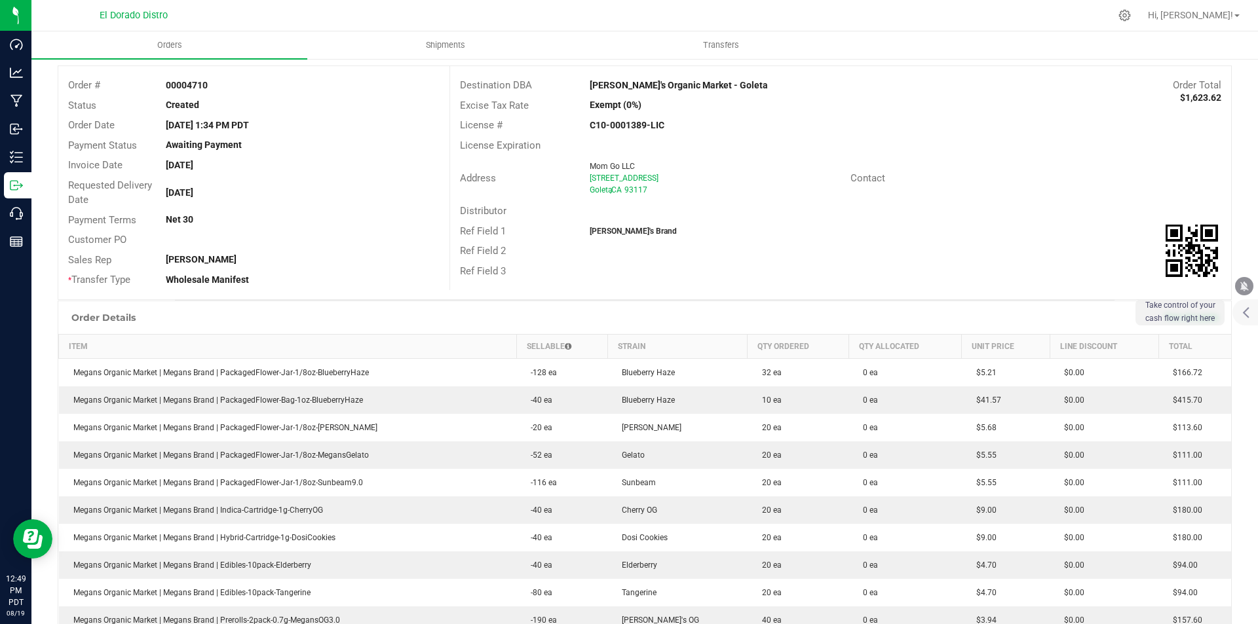
drag, startPoint x: 982, startPoint y: 259, endPoint x: 959, endPoint y: 251, distance: 24.2
click at [982, 258] on div "Ref Field 2" at bounding box center [840, 251] width 781 height 20
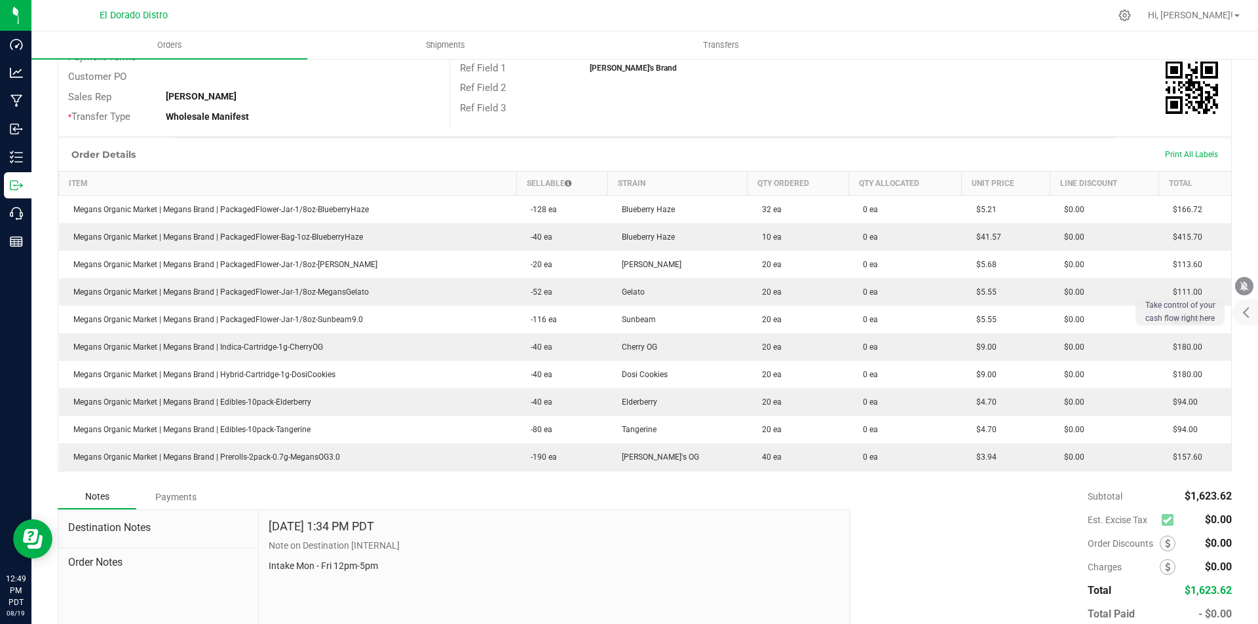
scroll to position [262, 0]
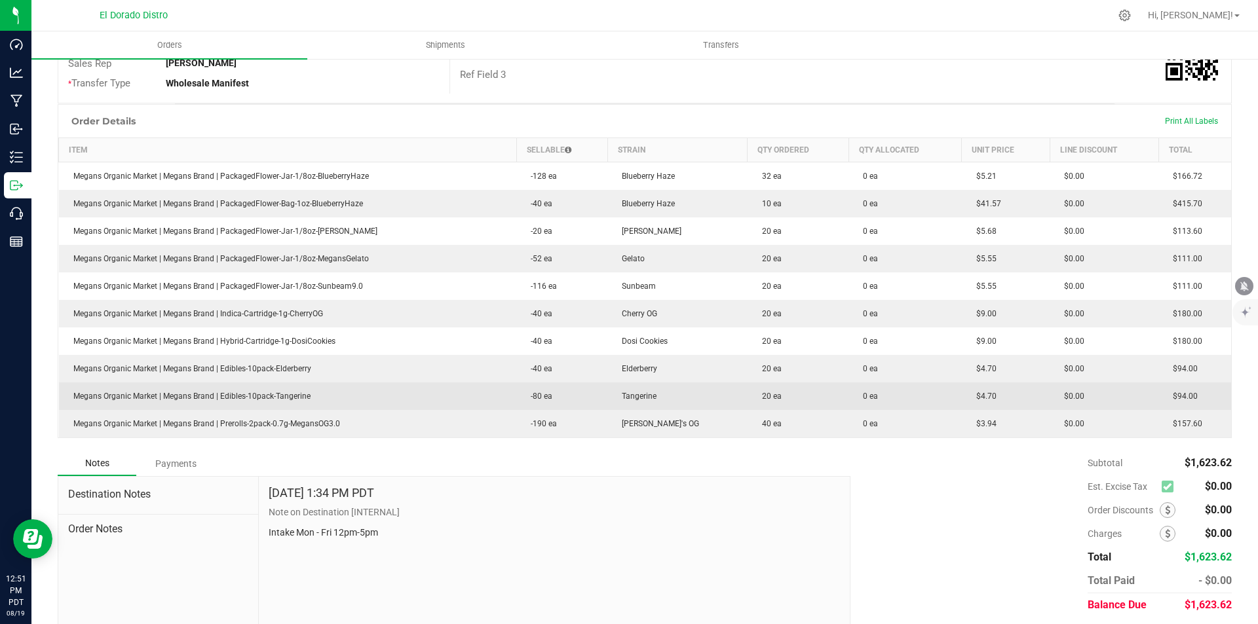
click at [770, 388] on td "20 ea" at bounding box center [797, 397] width 101 height 28
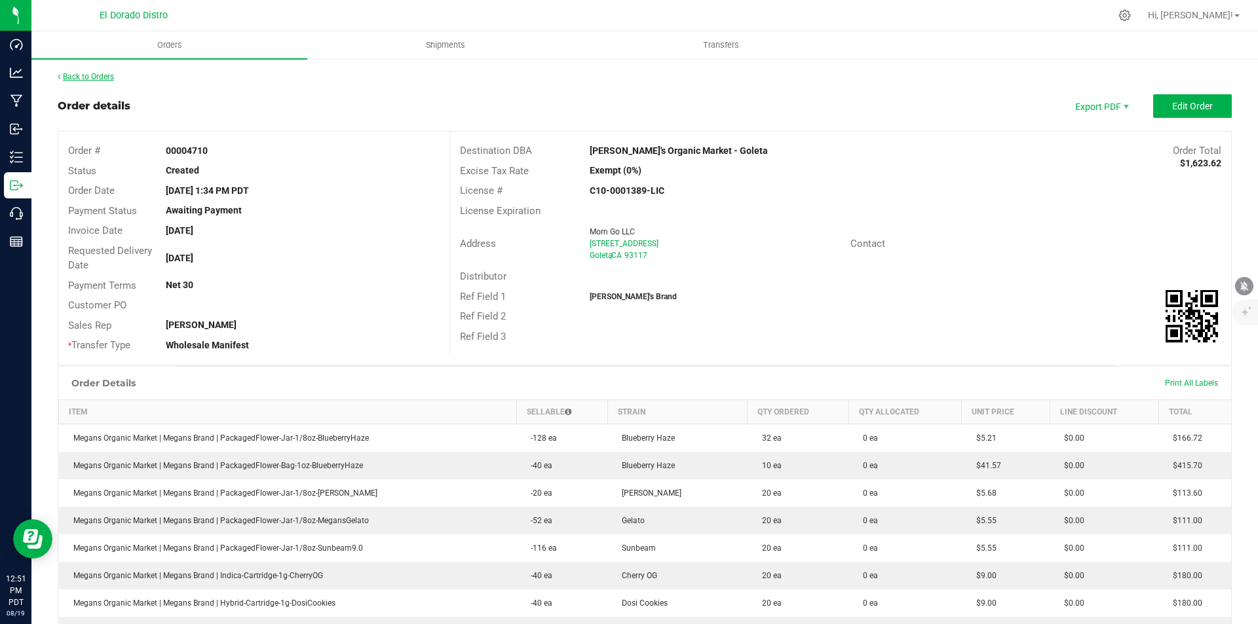
click at [101, 76] on link "Back to Orders" at bounding box center [86, 76] width 56 height 9
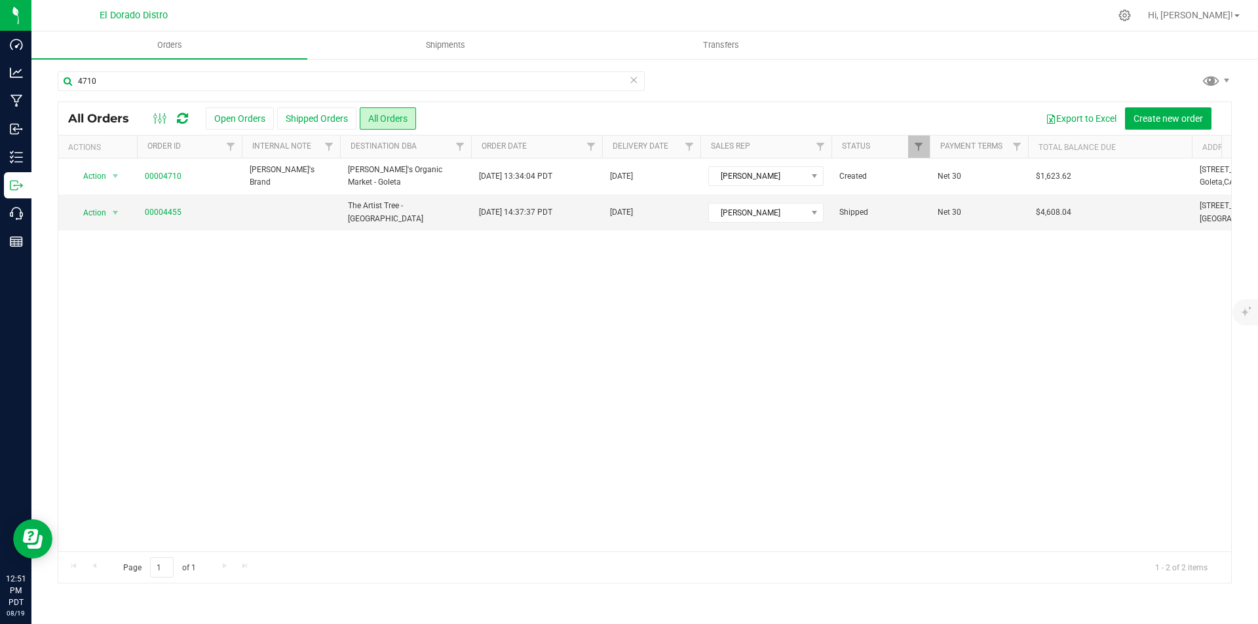
drag, startPoint x: 1102, startPoint y: 64, endPoint x: 558, endPoint y: 94, distance: 544.5
click at [1102, 64] on div "4710 All Orders Open Orders Shipped Orders All Orders Export to Excel Create ne…" at bounding box center [644, 327] width 1226 height 539
click at [212, 92] on div "4710" at bounding box center [351, 86] width 587 height 30
click at [238, 81] on input "4710" at bounding box center [351, 81] width 587 height 20
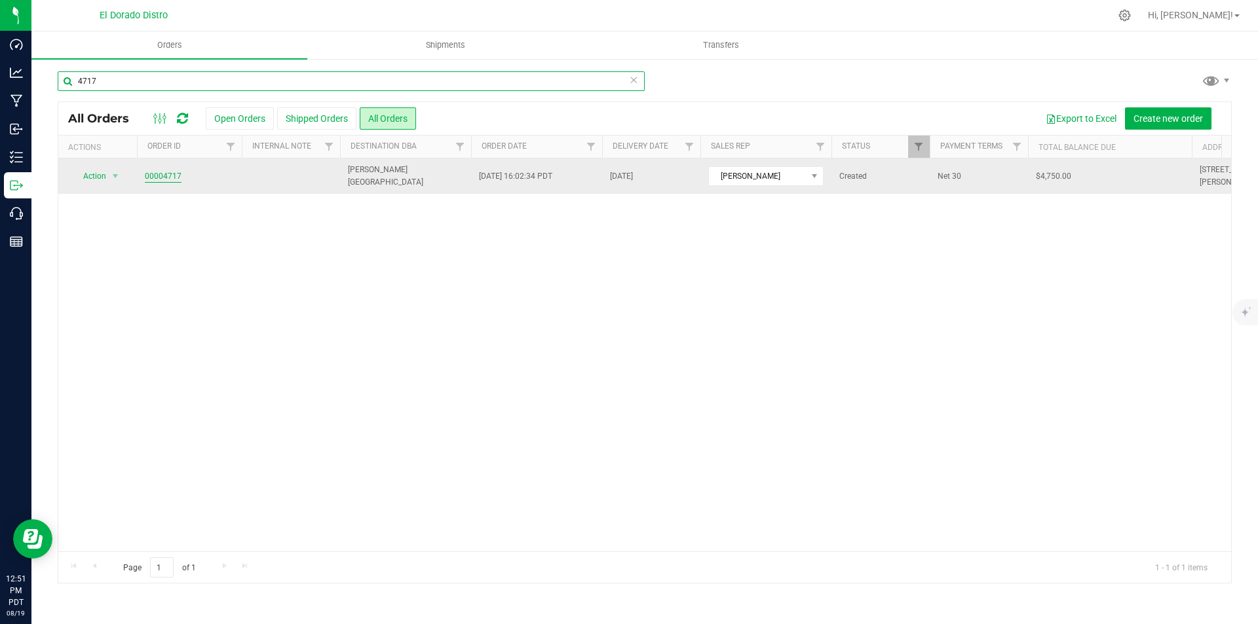
type input "4717"
click at [172, 175] on link "00004717" at bounding box center [163, 176] width 37 height 12
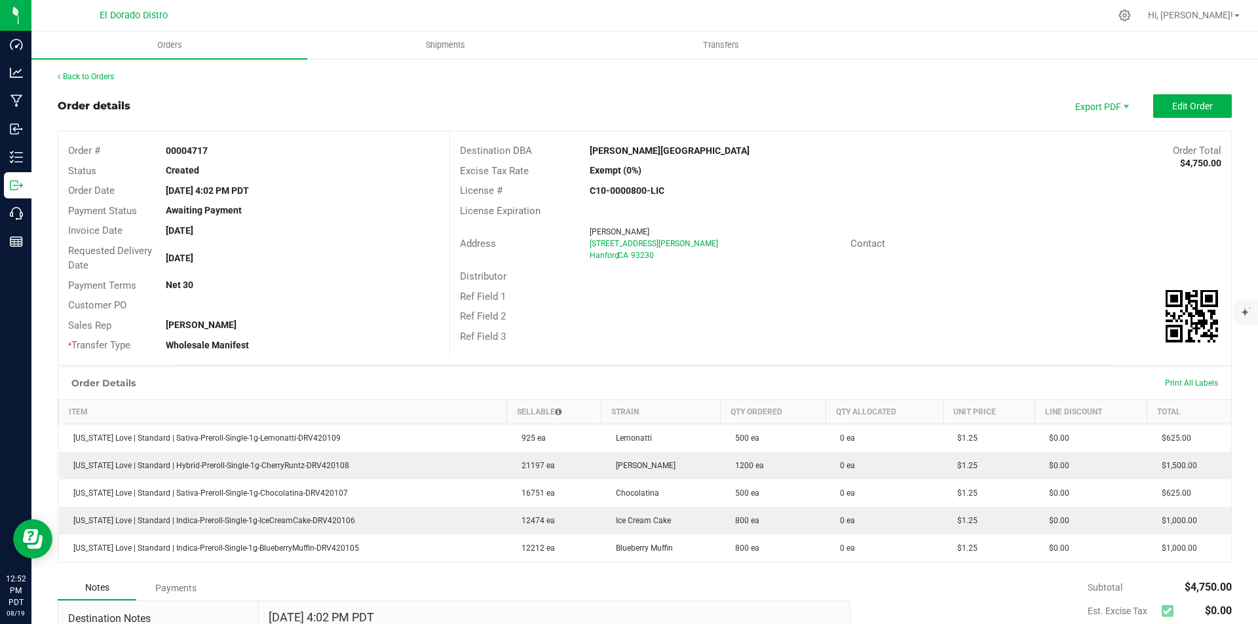
drag, startPoint x: 1086, startPoint y: 257, endPoint x: 1078, endPoint y: 292, distance: 36.2
click at [1086, 256] on div "Address [GEOGRAPHIC_DATA][STREET_ADDRESS][PERSON_NAME] Contact" at bounding box center [840, 244] width 781 height 46
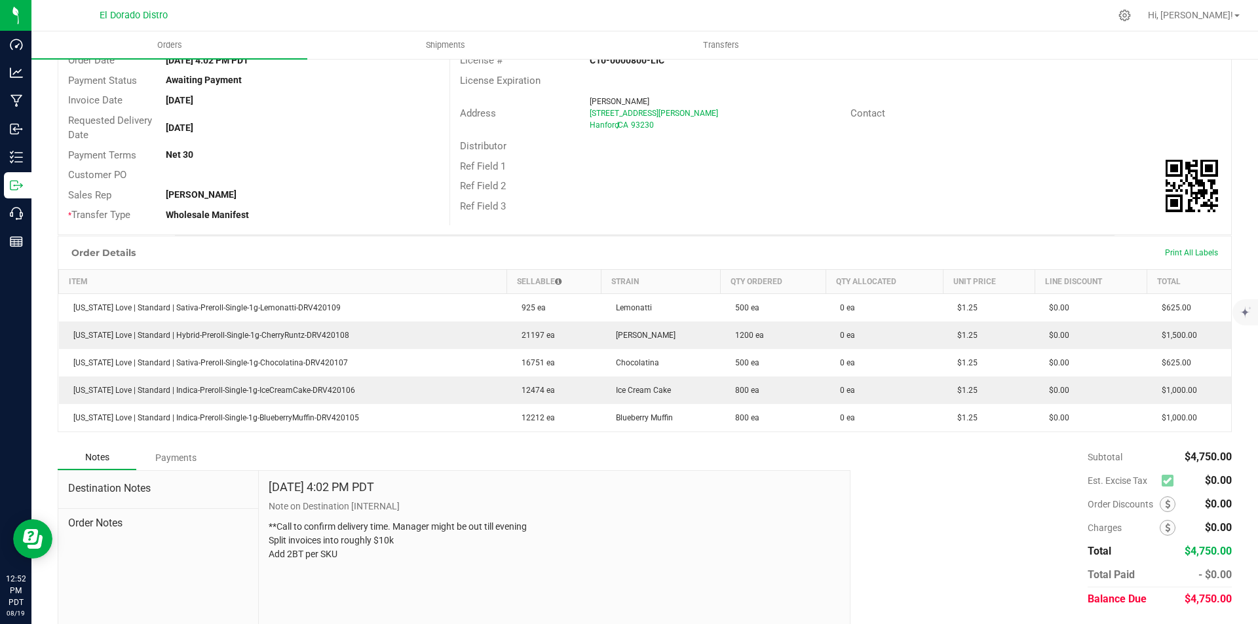
scroll to position [166, 0]
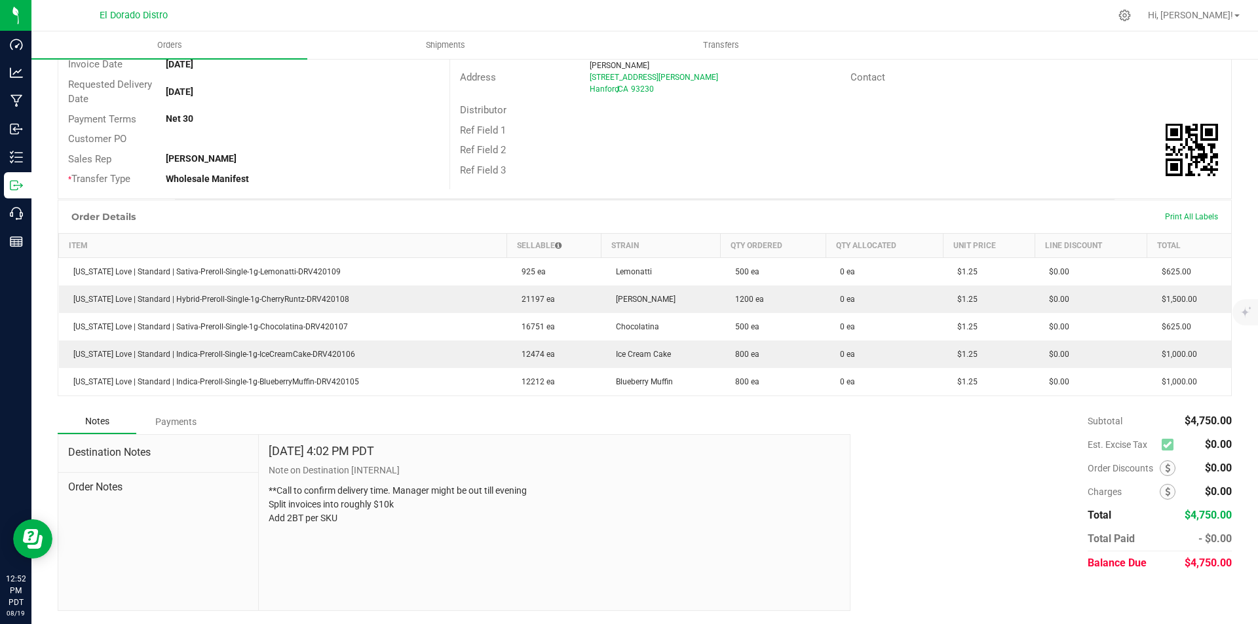
click at [953, 517] on div "Subtotal $4,750.00 Est. Excise Tax $0.00" at bounding box center [1035, 492] width 391 height 166
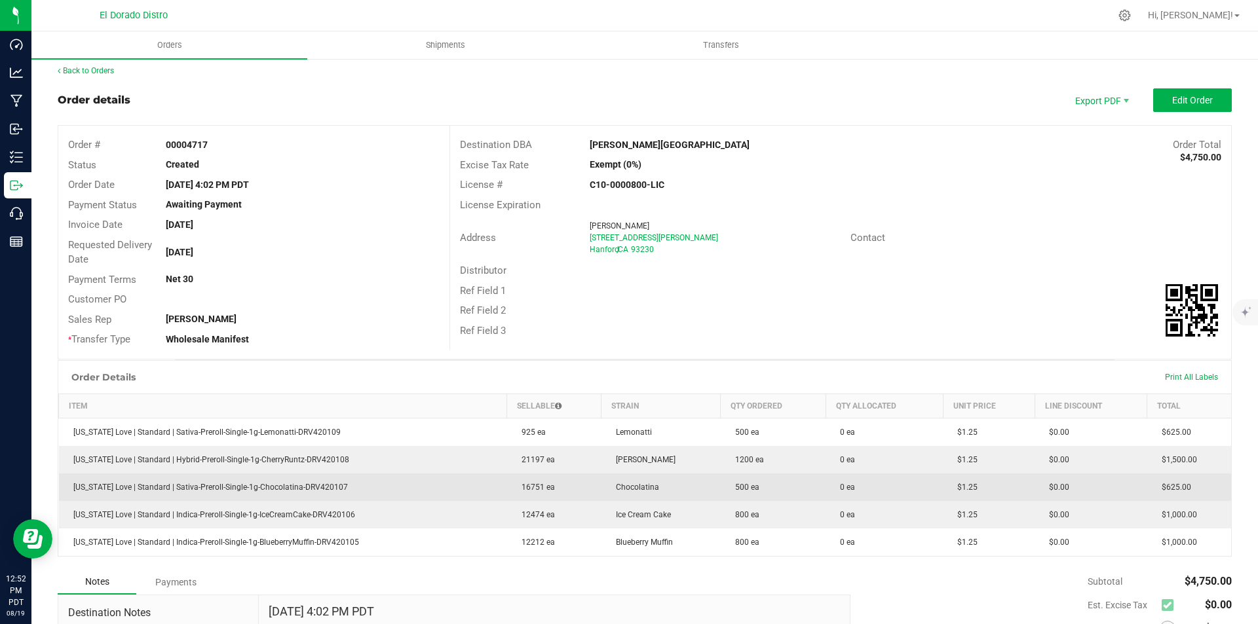
scroll to position [0, 0]
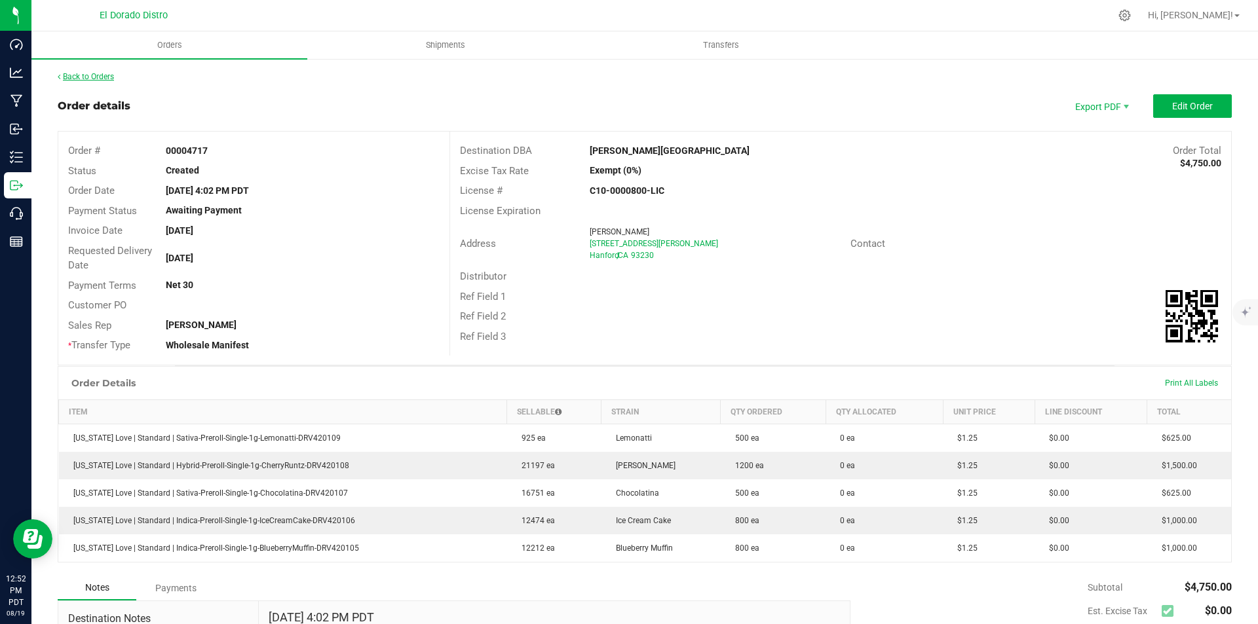
click at [106, 78] on link "Back to Orders" at bounding box center [86, 76] width 56 height 9
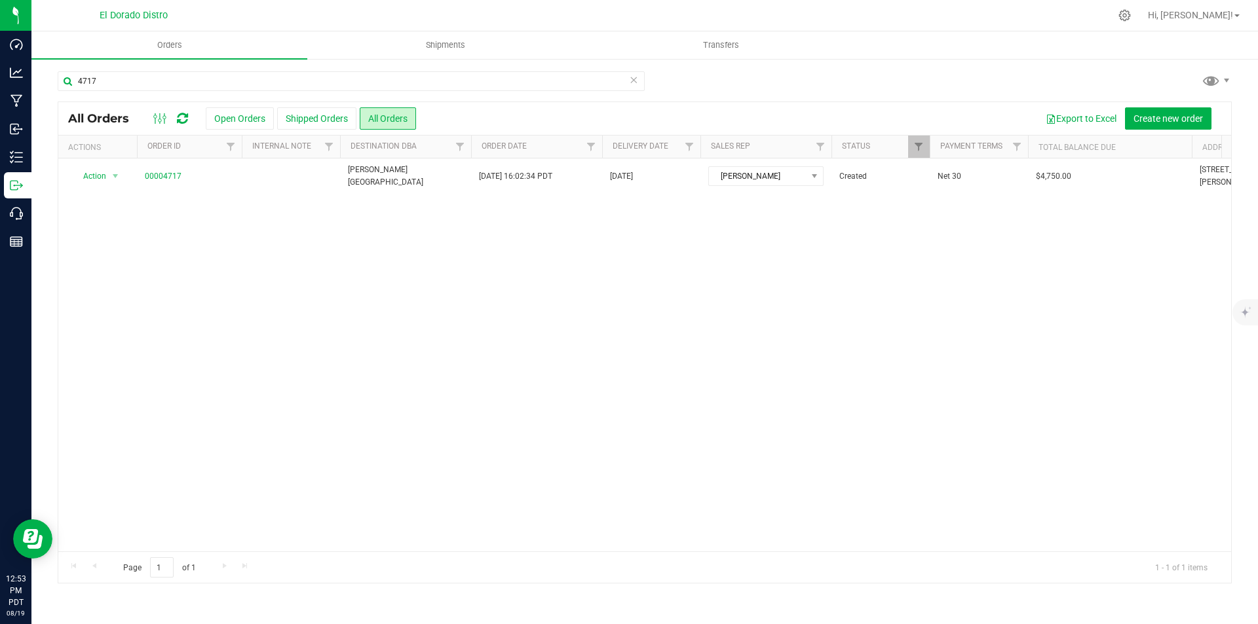
click at [996, 59] on ul "Orders Shipments Transfers" at bounding box center [660, 45] width 1258 height 28
